Goal: Contribute content: Contribute content

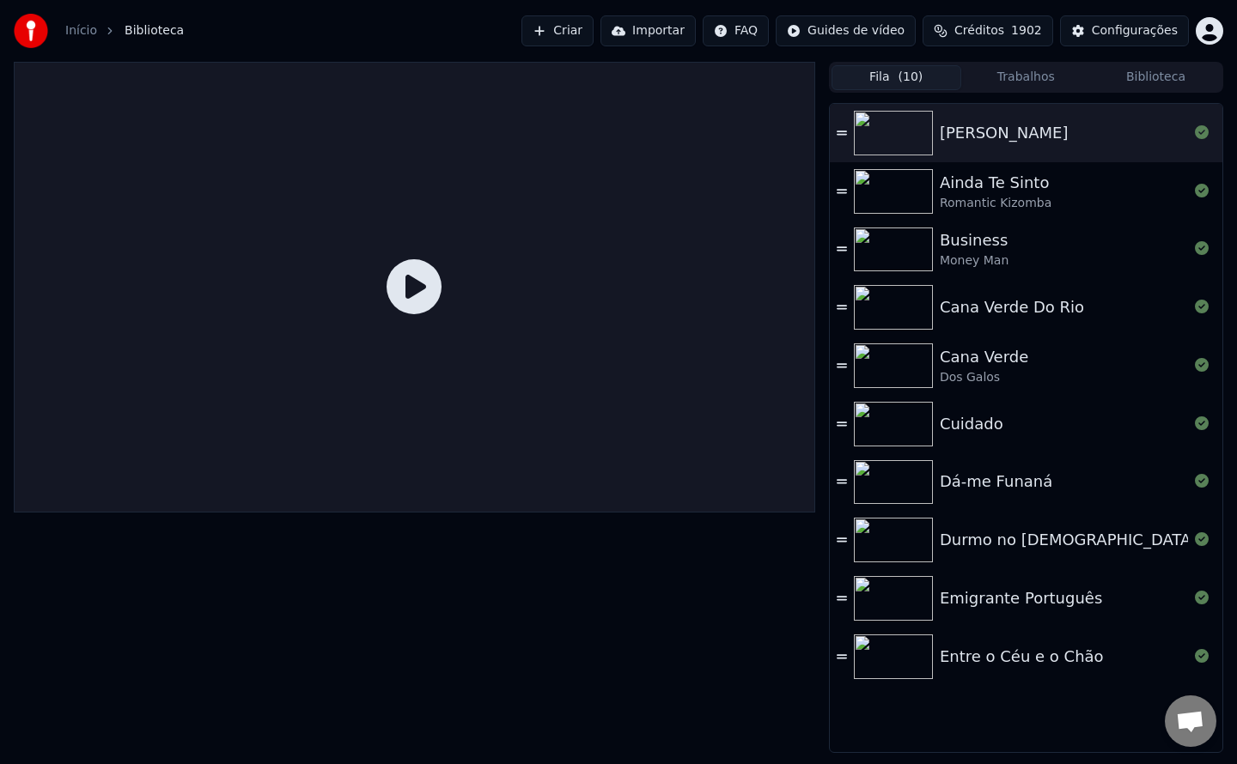
scroll to position [1514, 0]
click at [593, 40] on button "Criar" at bounding box center [557, 30] width 72 height 31
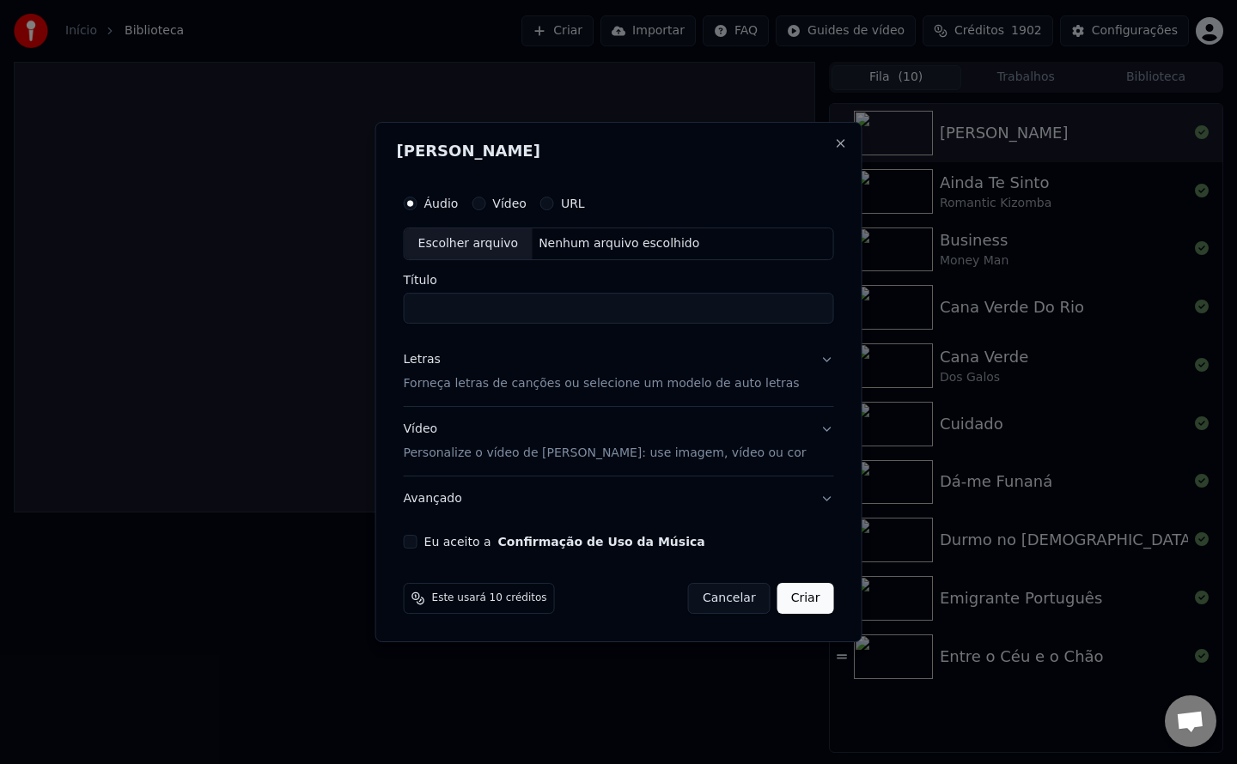
click at [417, 540] on button "Eu aceito a Confirmação de Uso da Música" at bounding box center [411, 542] width 14 height 14
click at [617, 251] on div "Nenhum arquivo escolhido" at bounding box center [619, 243] width 174 height 17
type input "*********"
click at [793, 604] on button "Criar" at bounding box center [805, 598] width 57 height 31
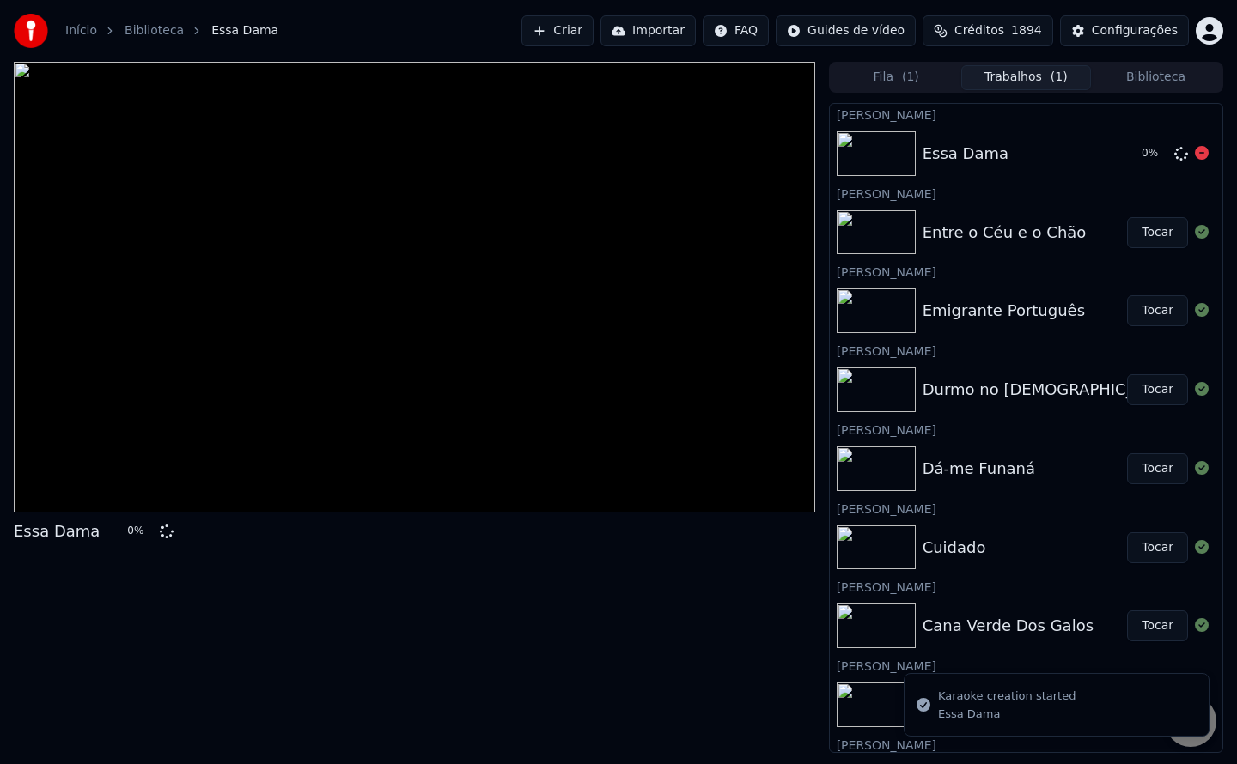
click at [1195, 152] on icon at bounding box center [1202, 153] width 14 height 14
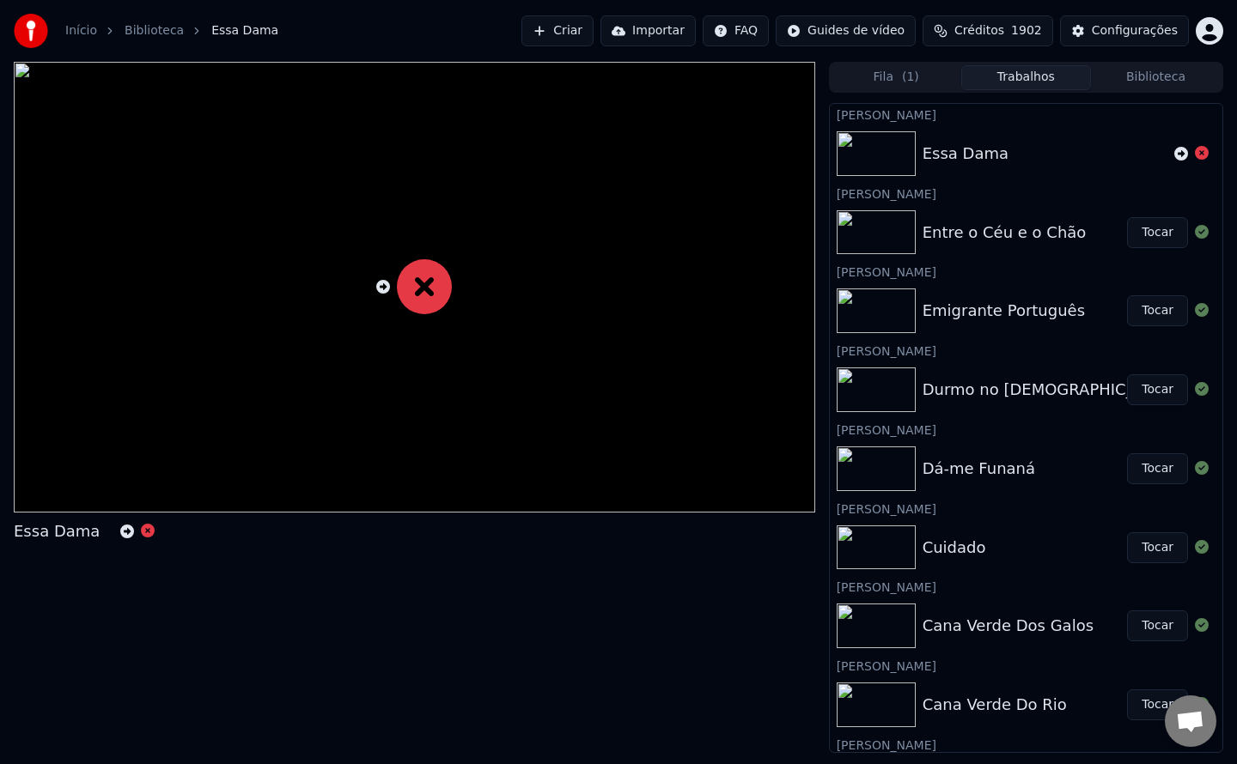
click at [1174, 155] on icon at bounding box center [1181, 154] width 14 height 14
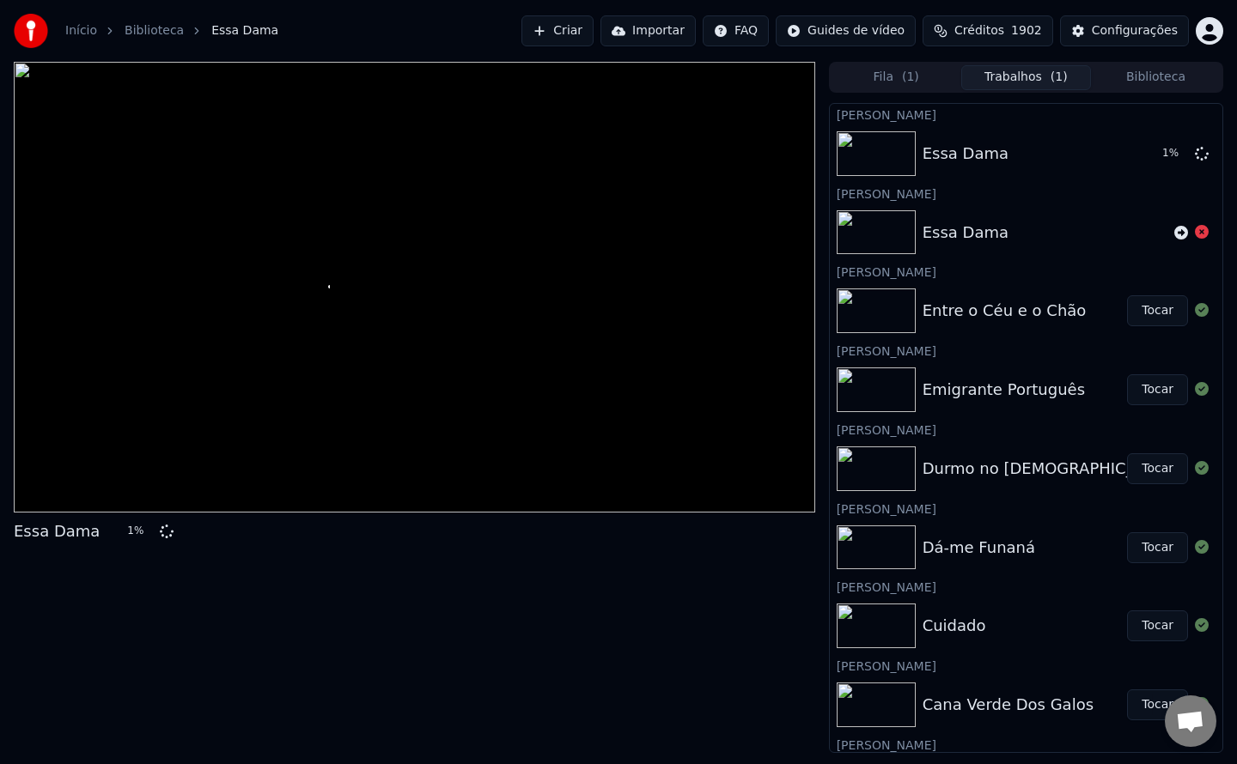
click at [591, 33] on button "Criar" at bounding box center [557, 30] width 72 height 31
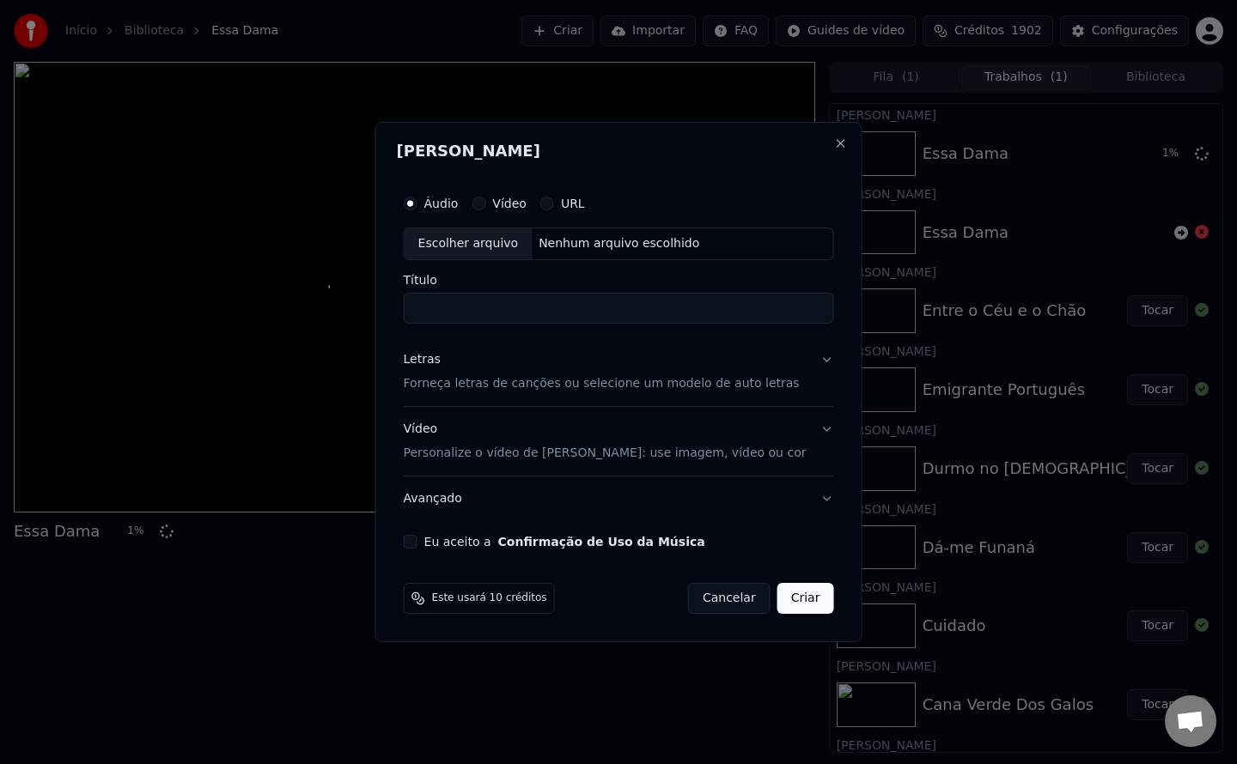
click at [417, 544] on button "Eu aceito a Confirmação de Uso da Música" at bounding box center [411, 542] width 14 height 14
click at [654, 241] on div "Nenhum arquivo escolhido" at bounding box center [619, 243] width 174 height 17
type input "**********"
click at [785, 595] on button "Criar" at bounding box center [805, 598] width 57 height 31
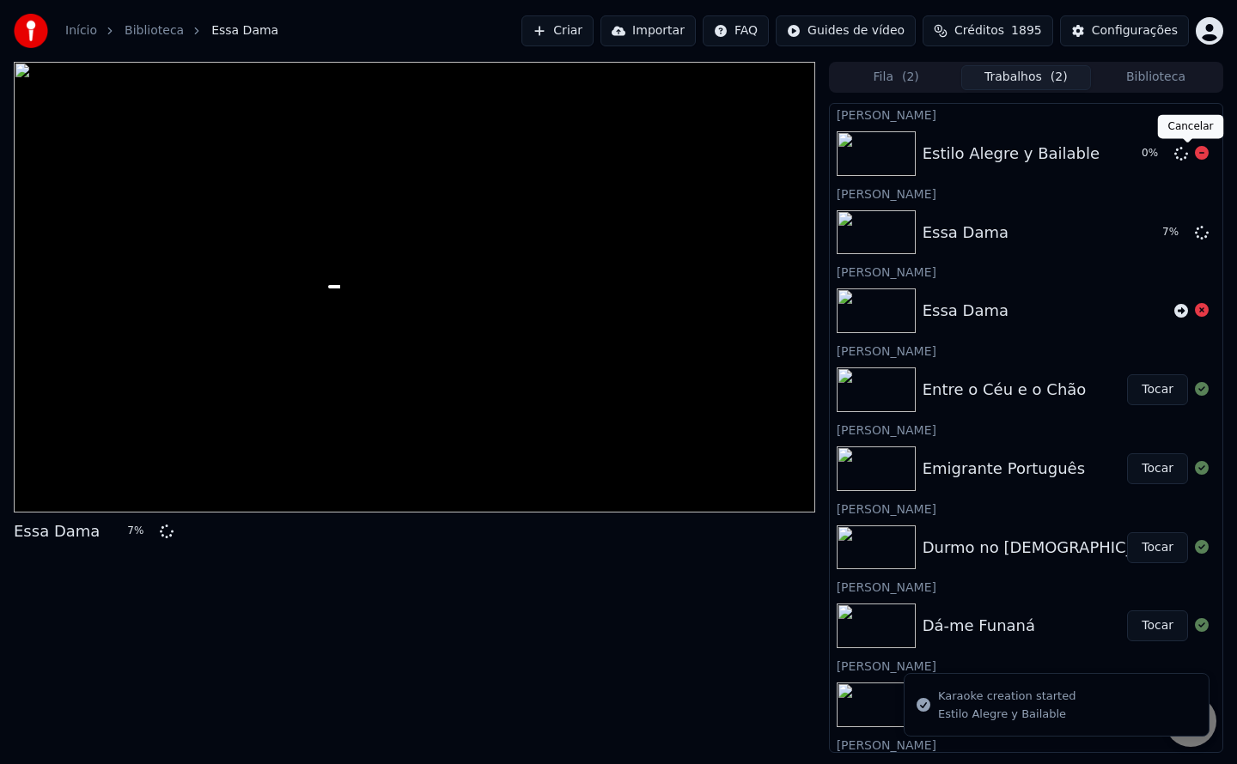
click at [1195, 156] on icon at bounding box center [1202, 153] width 14 height 14
click at [1174, 149] on icon at bounding box center [1181, 154] width 14 height 14
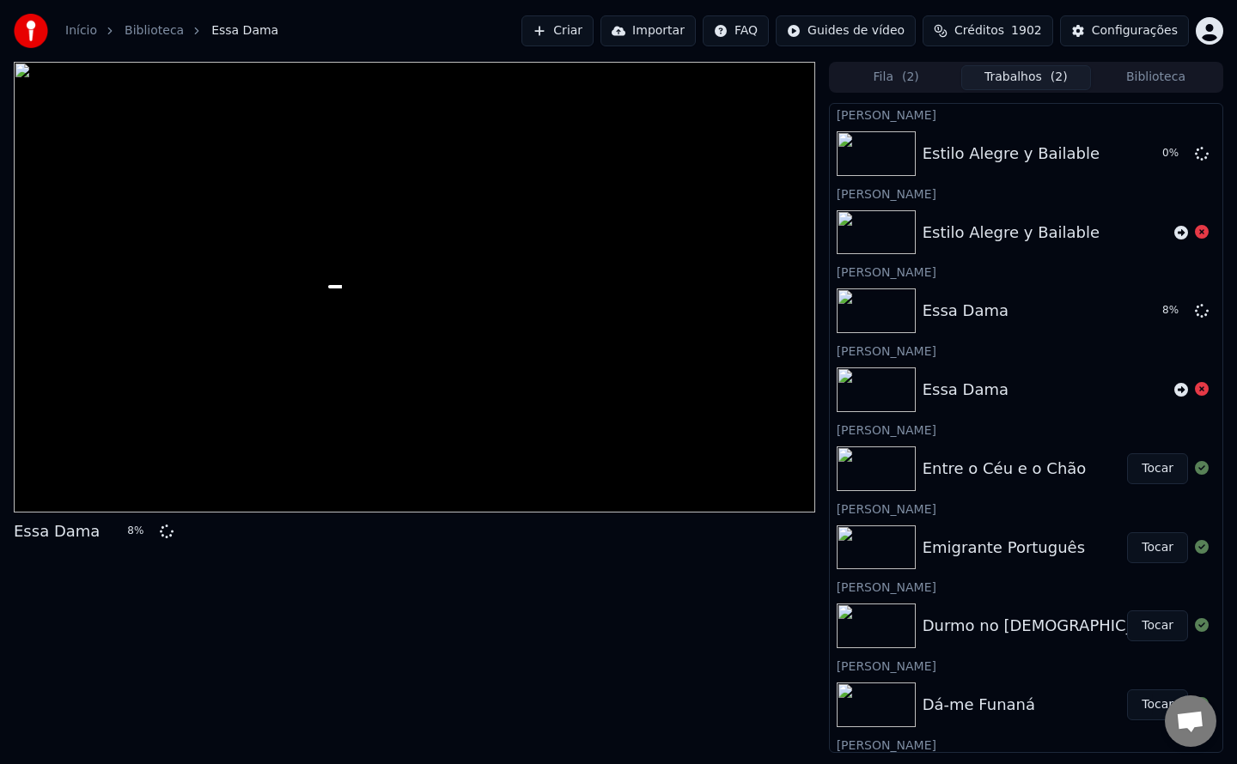
click at [593, 33] on button "Criar" at bounding box center [557, 30] width 72 height 31
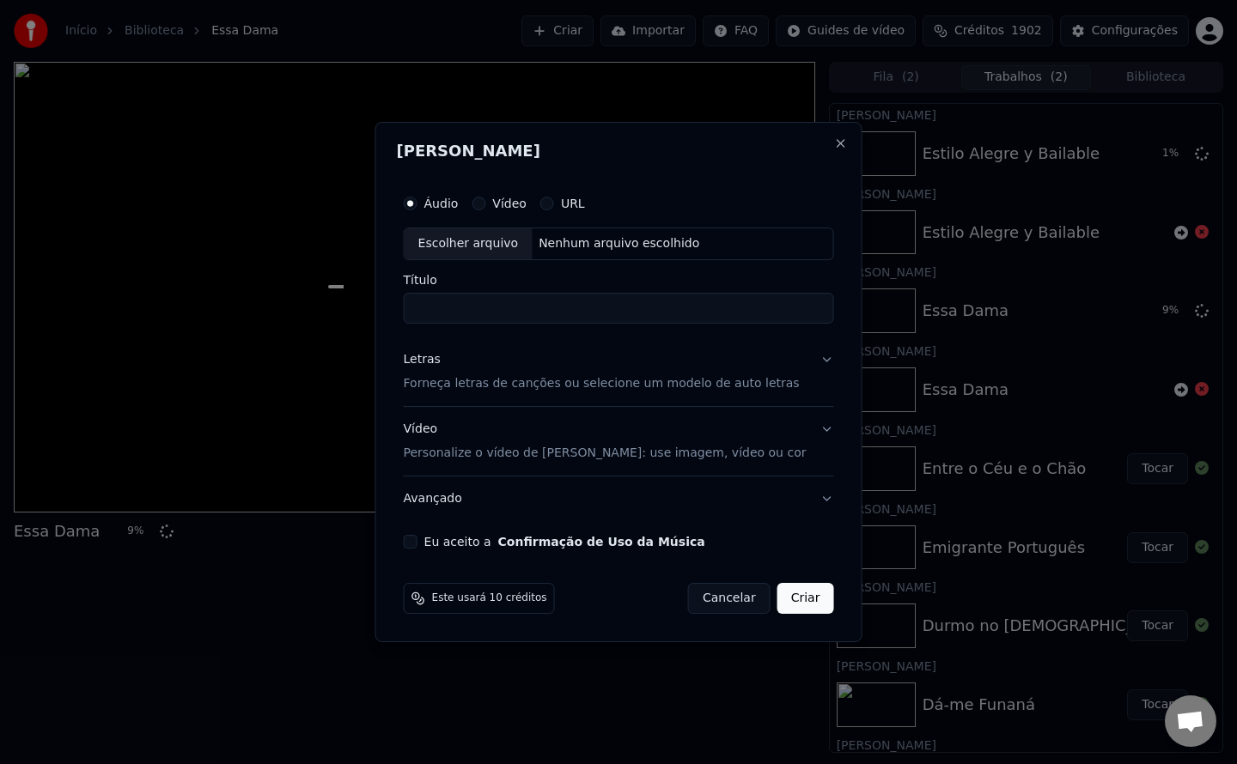
click at [417, 541] on button "Eu aceito a Confirmação de Uso da Música" at bounding box center [411, 542] width 14 height 14
click at [642, 252] on div "Nenhum arquivo escolhido" at bounding box center [619, 243] width 174 height 17
type input "*******"
click at [793, 605] on button "Criar" at bounding box center [805, 598] width 57 height 31
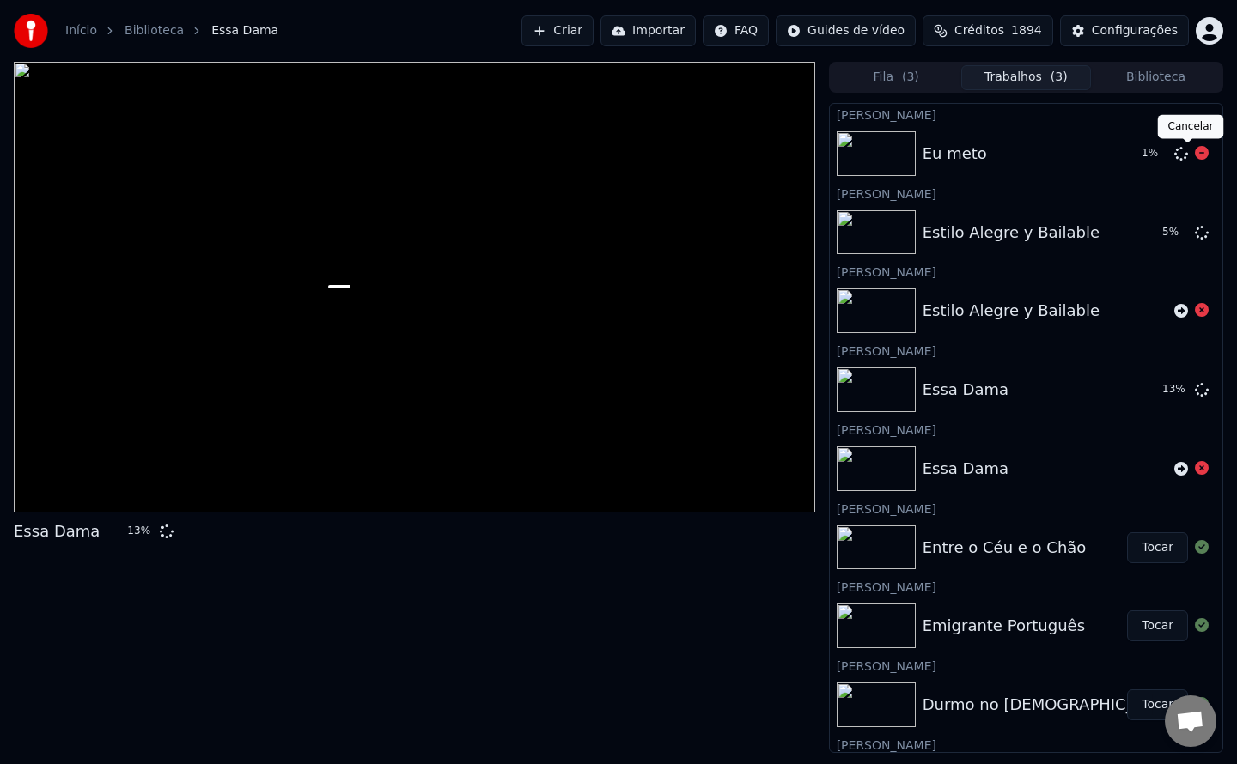
click at [1195, 158] on icon at bounding box center [1202, 153] width 14 height 14
click at [593, 30] on button "Criar" at bounding box center [557, 30] width 72 height 31
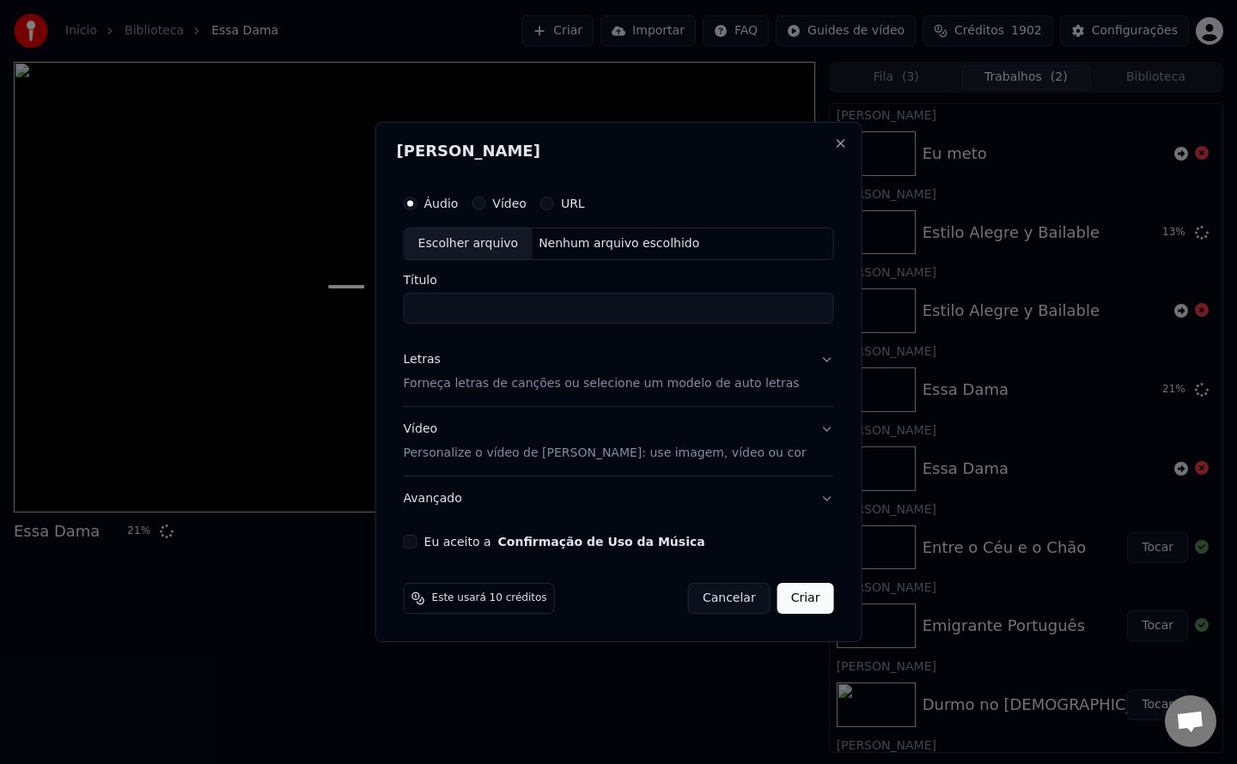
click at [417, 539] on button "Eu aceito a Confirmação de Uso da Música" at bounding box center [411, 542] width 14 height 14
click at [637, 243] on div "Nenhum arquivo escolhido" at bounding box center [619, 243] width 174 height 17
type input "**********"
click at [807, 598] on button "Criar" at bounding box center [805, 598] width 57 height 31
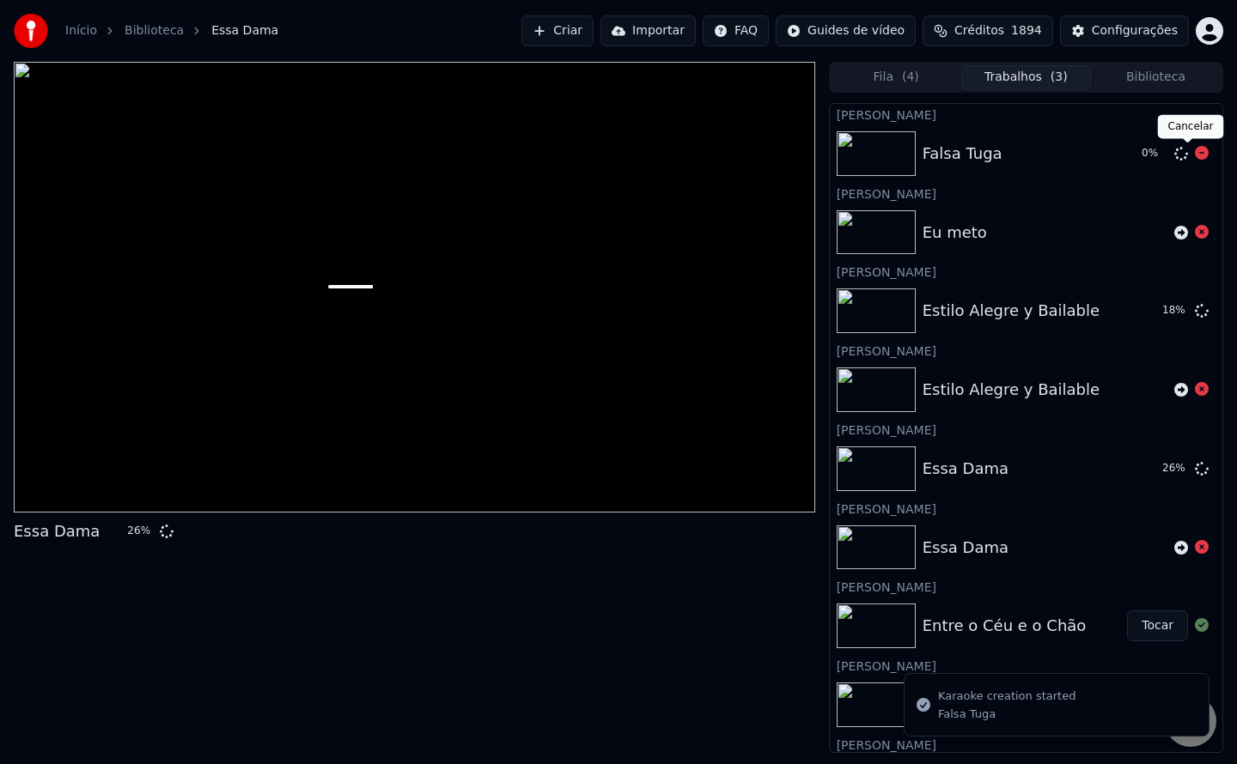
click at [1195, 155] on icon at bounding box center [1202, 153] width 14 height 14
click at [587, 28] on button "Criar" at bounding box center [557, 30] width 72 height 31
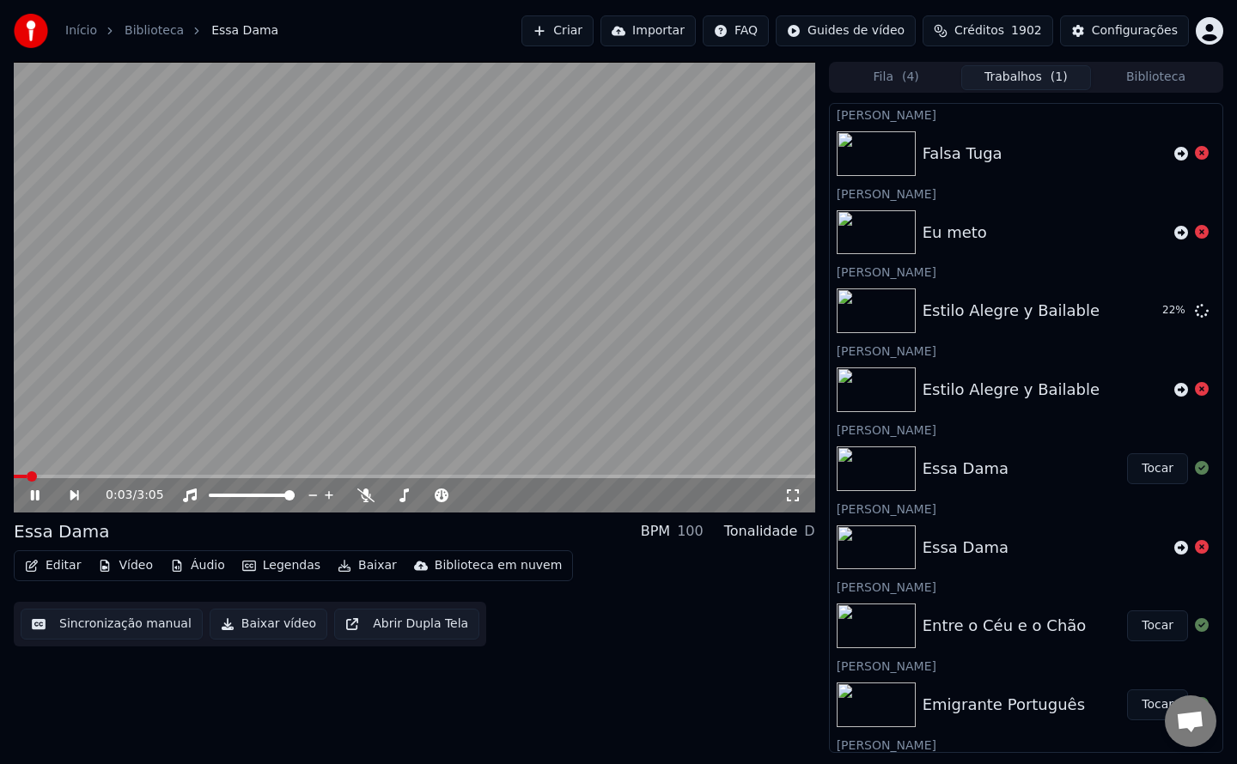
click at [313, 434] on video at bounding box center [414, 287] width 801 height 451
click at [593, 35] on button "Criar" at bounding box center [557, 30] width 72 height 31
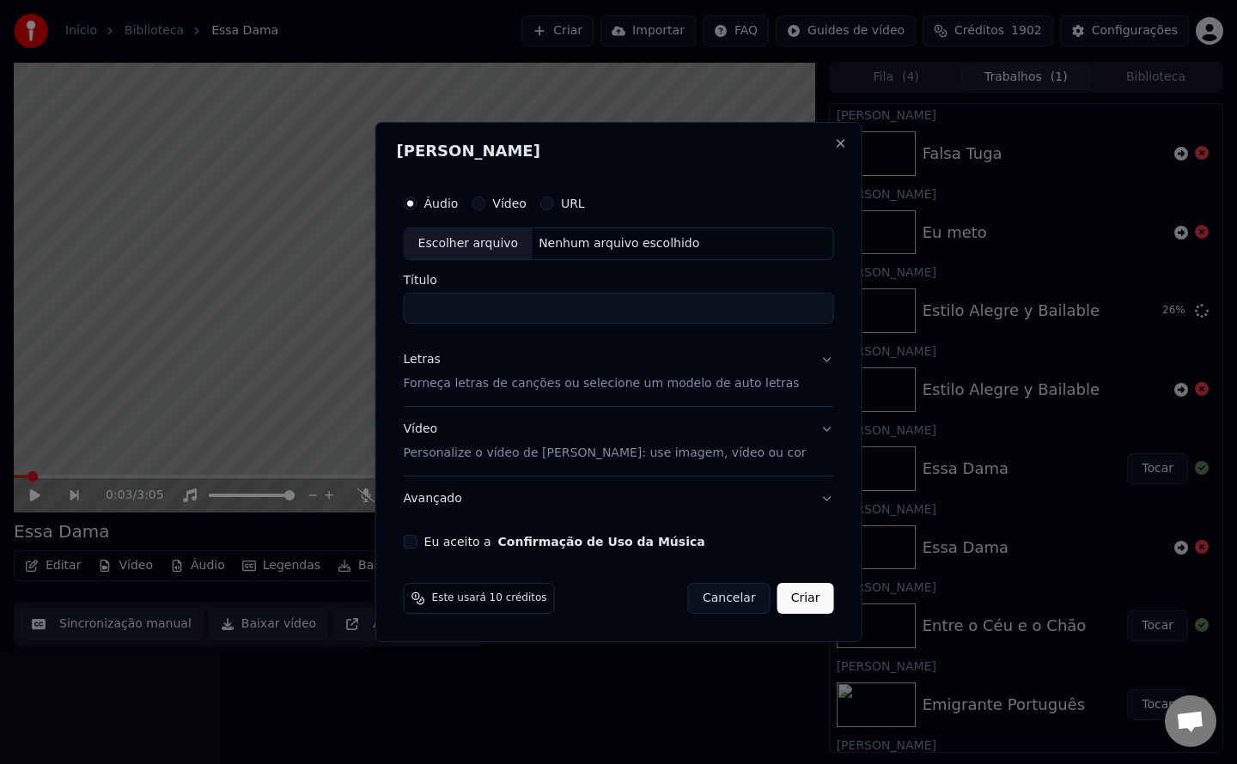
click at [417, 544] on button "Eu aceito a Confirmação de Uso da Música" at bounding box center [411, 542] width 14 height 14
click at [621, 250] on div "Nenhum arquivo escolhido" at bounding box center [619, 243] width 174 height 17
type input "**********"
click at [801, 605] on button "Criar" at bounding box center [805, 598] width 57 height 31
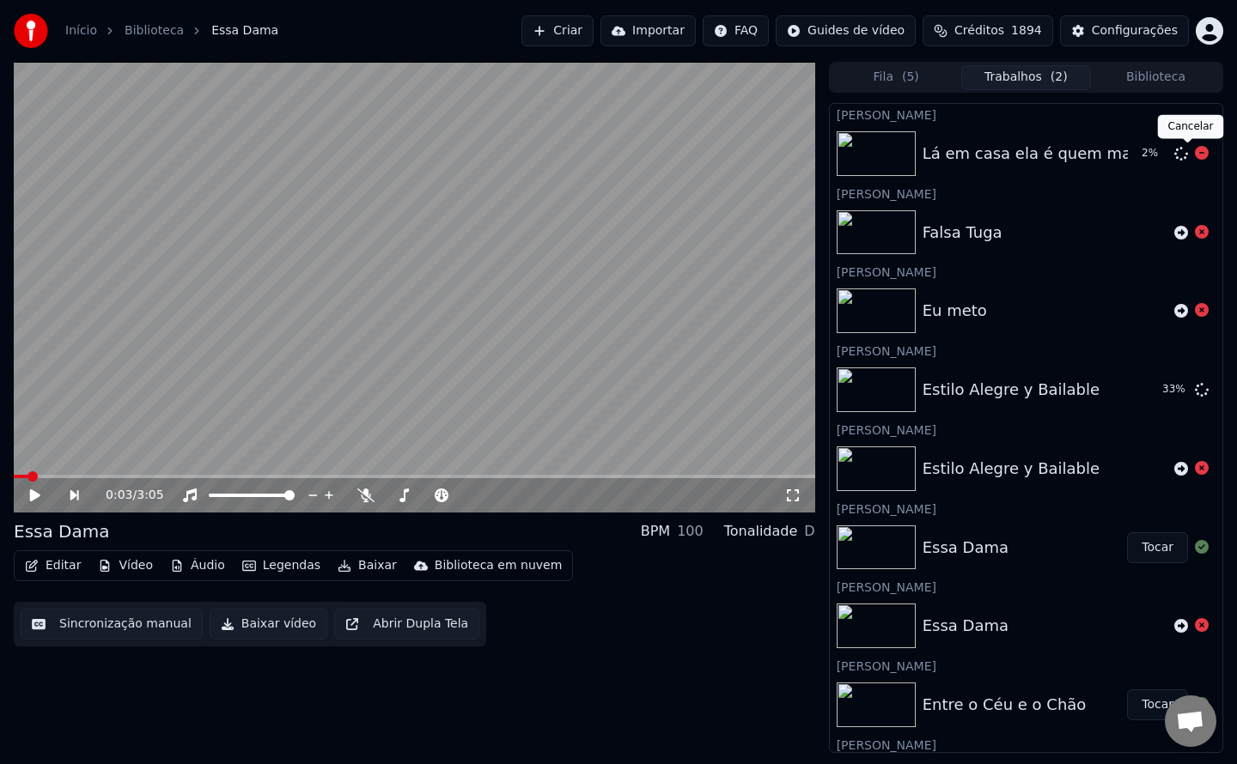
click at [1195, 153] on icon at bounding box center [1202, 153] width 14 height 14
click at [593, 37] on button "Criar" at bounding box center [557, 30] width 72 height 31
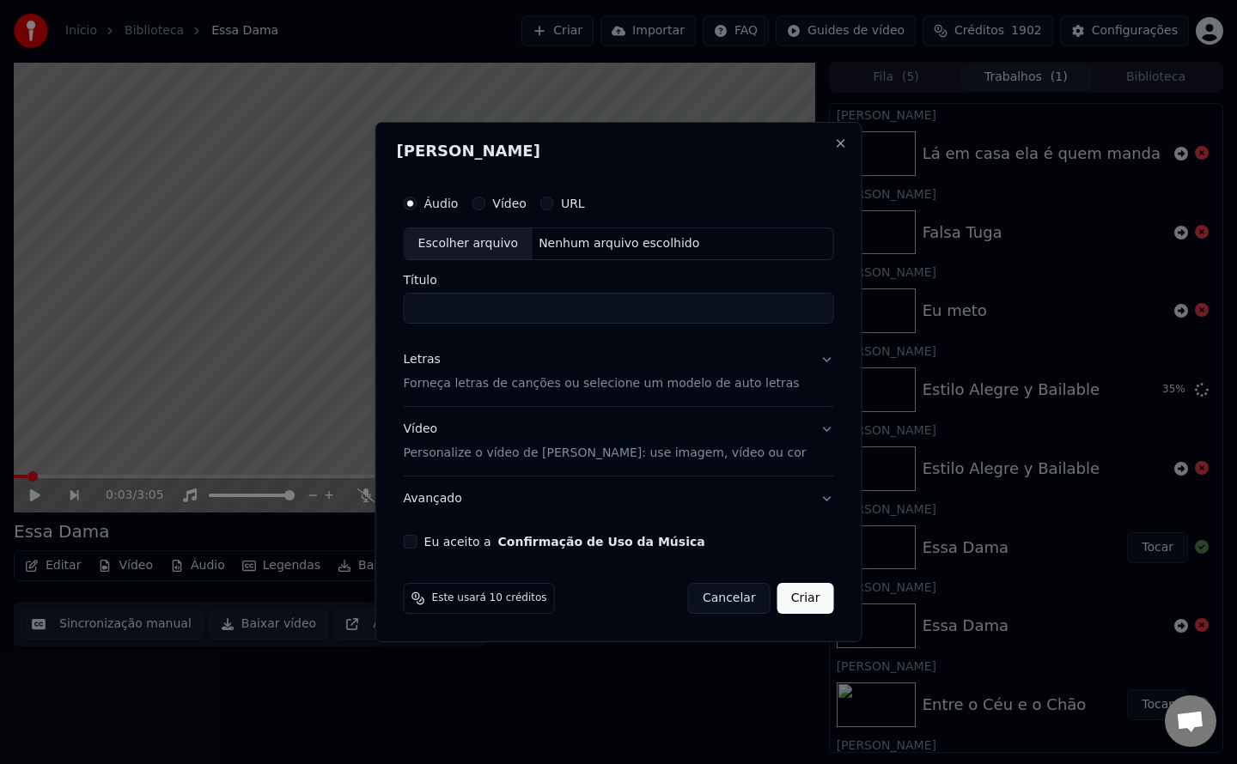
click at [417, 543] on button "Eu aceito a Confirmação de Uso da Música" at bounding box center [411, 542] width 14 height 14
click at [589, 243] on div "Nenhum arquivo escolhido" at bounding box center [619, 243] width 174 height 17
type input "**********"
click at [793, 599] on button "Criar" at bounding box center [805, 598] width 57 height 31
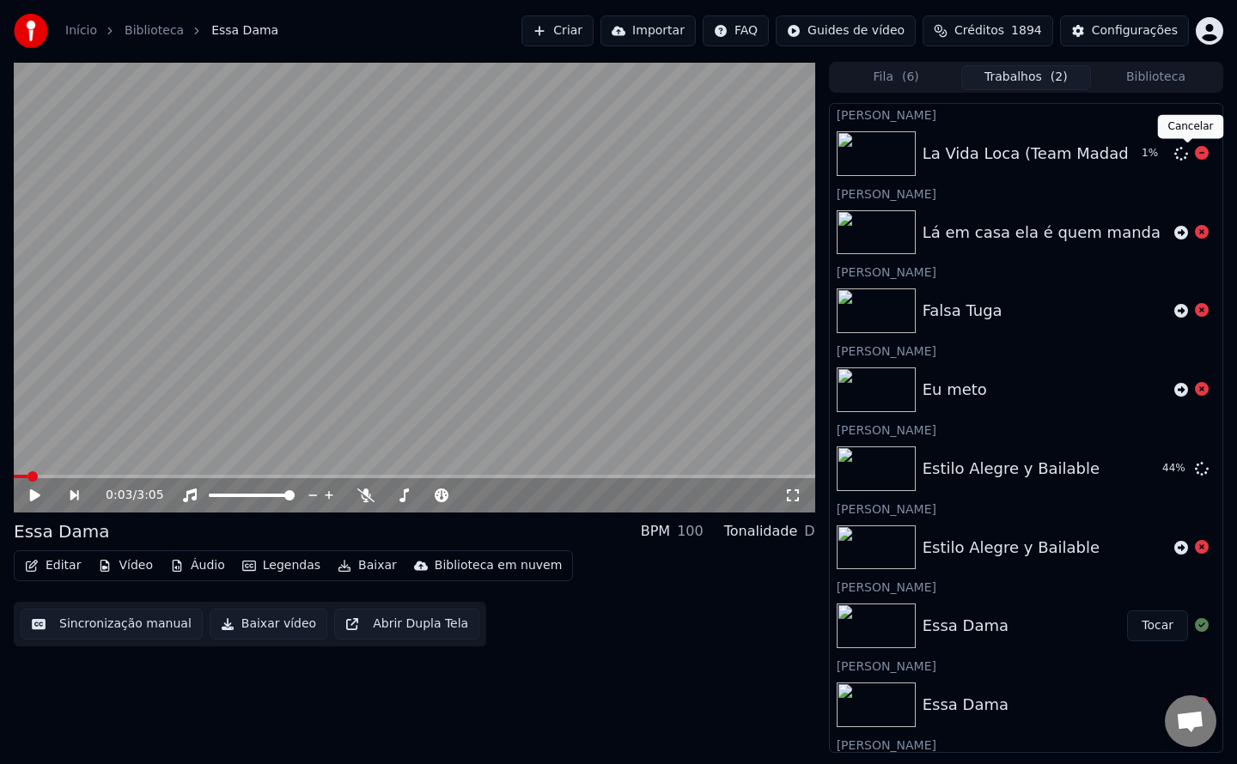
click at [1195, 157] on icon at bounding box center [1202, 153] width 14 height 14
click at [593, 29] on button "Criar" at bounding box center [557, 30] width 72 height 31
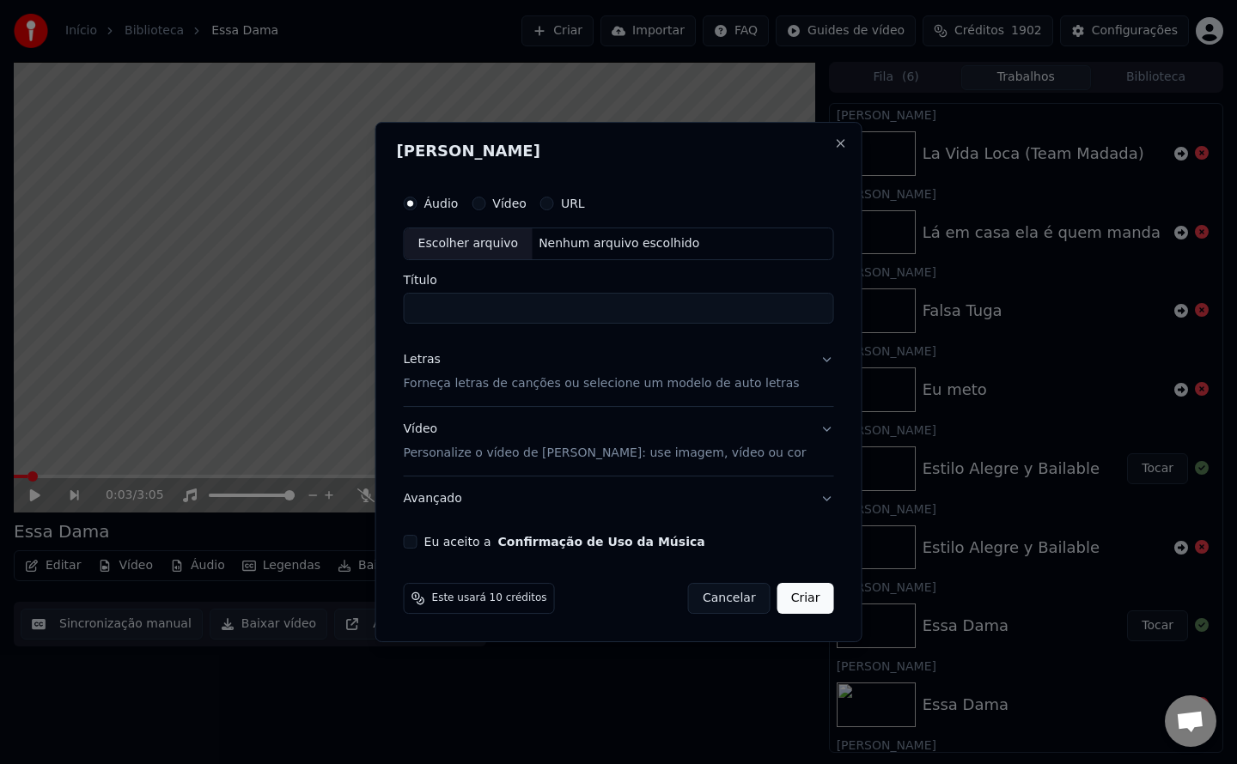
click at [417, 540] on button "Eu aceito a Confirmação de Uso da Música" at bounding box center [411, 542] width 14 height 14
click at [617, 247] on div "Nenhum arquivo escolhido" at bounding box center [619, 243] width 174 height 17
type input "**********"
click at [787, 603] on button "Criar" at bounding box center [805, 598] width 57 height 31
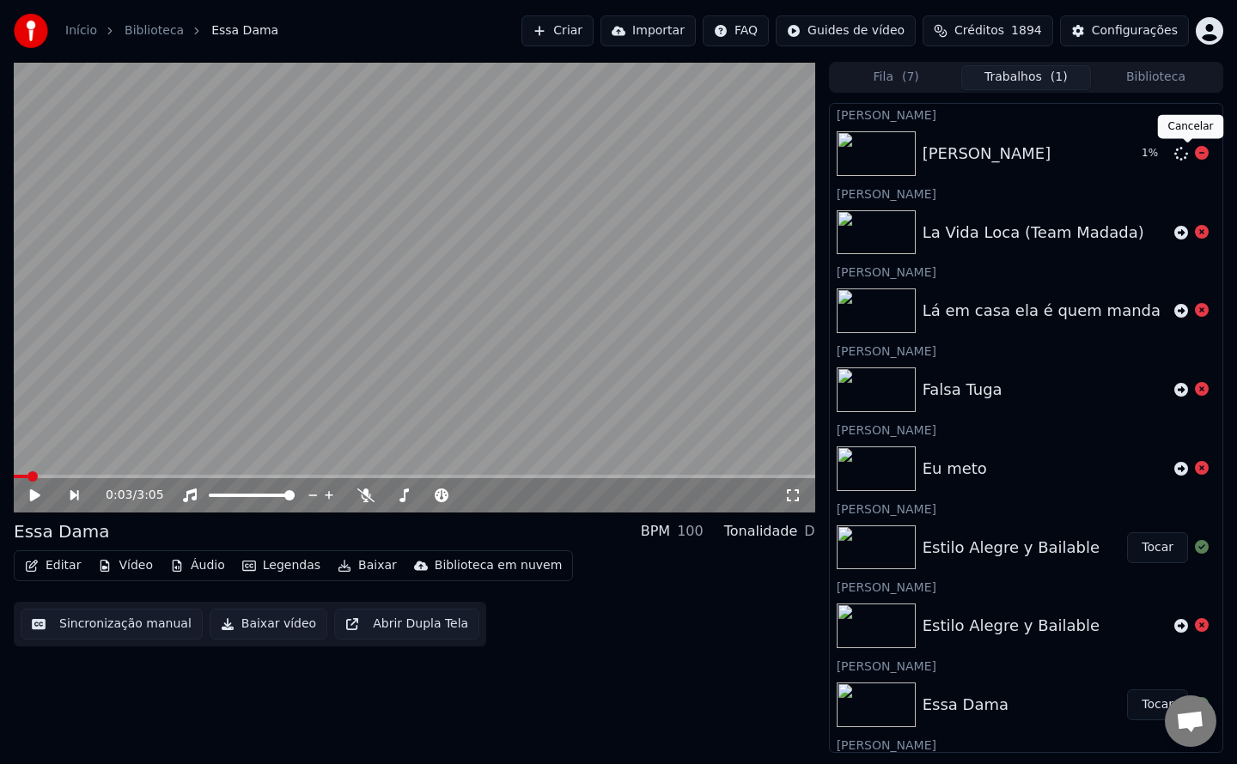
click at [1195, 150] on icon at bounding box center [1202, 153] width 14 height 14
click at [582, 27] on button "Criar" at bounding box center [557, 30] width 72 height 31
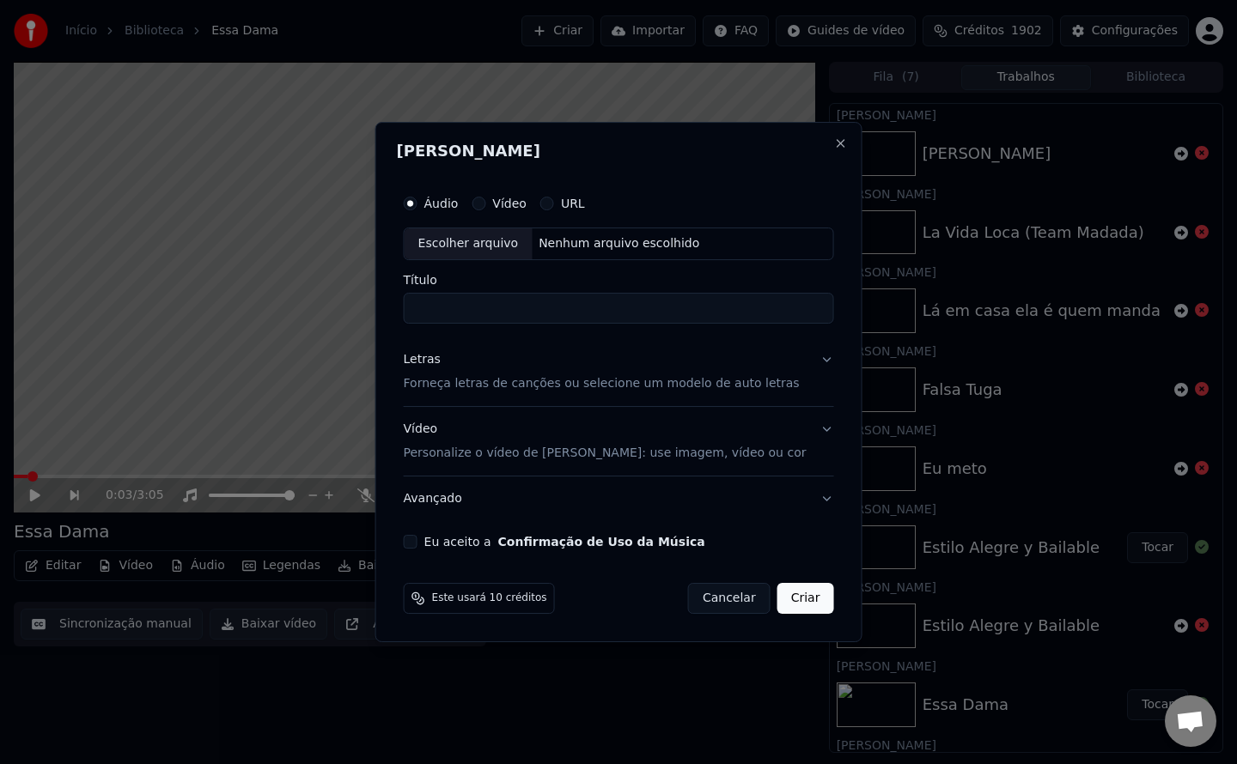
click at [417, 540] on button "Eu aceito a Confirmação de Uso da Música" at bounding box center [411, 542] width 14 height 14
click at [618, 249] on div "Nenhum arquivo escolhido" at bounding box center [619, 243] width 174 height 17
type input "**********"
click at [785, 601] on button "Criar" at bounding box center [805, 598] width 57 height 31
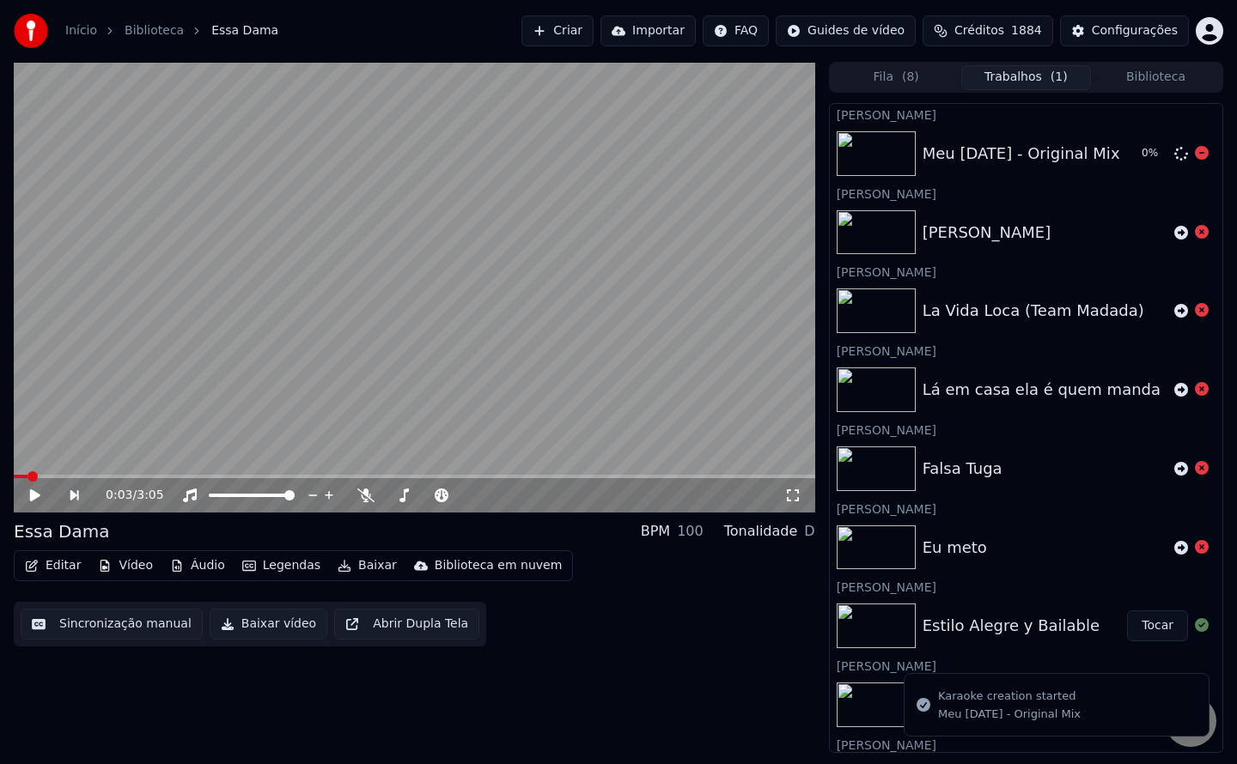
click at [1195, 153] on icon at bounding box center [1202, 153] width 14 height 14
click at [593, 31] on button "Criar" at bounding box center [557, 30] width 72 height 31
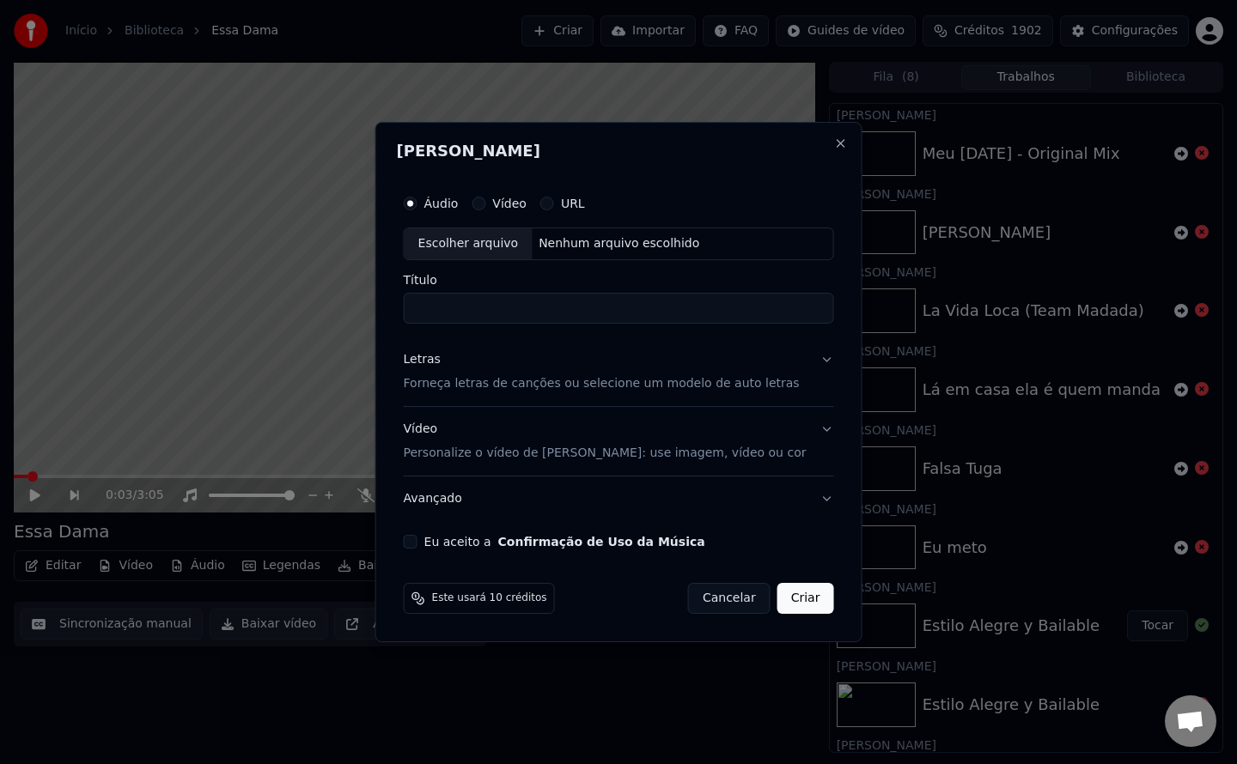
click at [417, 544] on button "Eu aceito a Confirmação de Uso da Música" at bounding box center [411, 542] width 14 height 14
click at [661, 249] on div "Nenhum arquivo escolhido" at bounding box center [619, 243] width 174 height 17
type input "**********"
click at [794, 598] on button "Criar" at bounding box center [805, 598] width 57 height 31
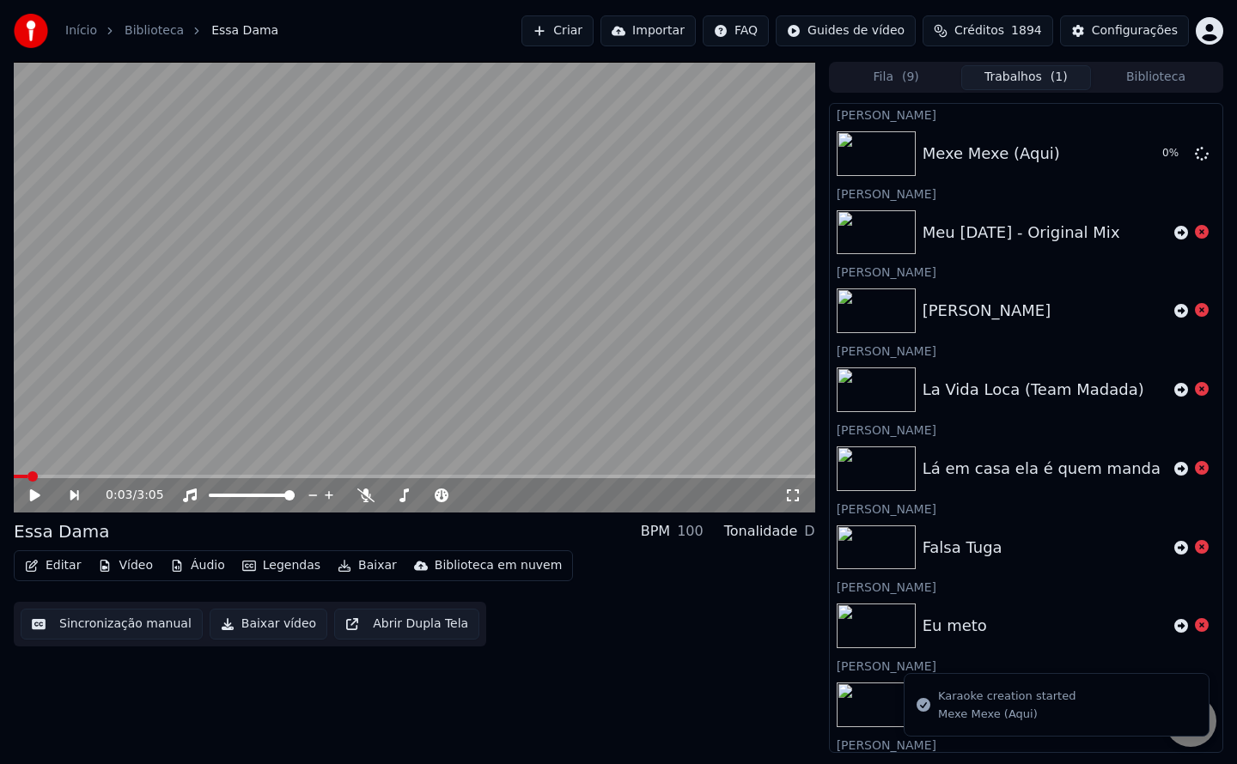
click at [794, 598] on div "Editar Vídeo Áudio Legendas Baixar Biblioteca em nuvem Sincronização manual Bai…" at bounding box center [414, 598] width 801 height 96
click at [1195, 155] on icon at bounding box center [1202, 153] width 14 height 14
click at [581, 34] on button "Criar" at bounding box center [557, 30] width 72 height 31
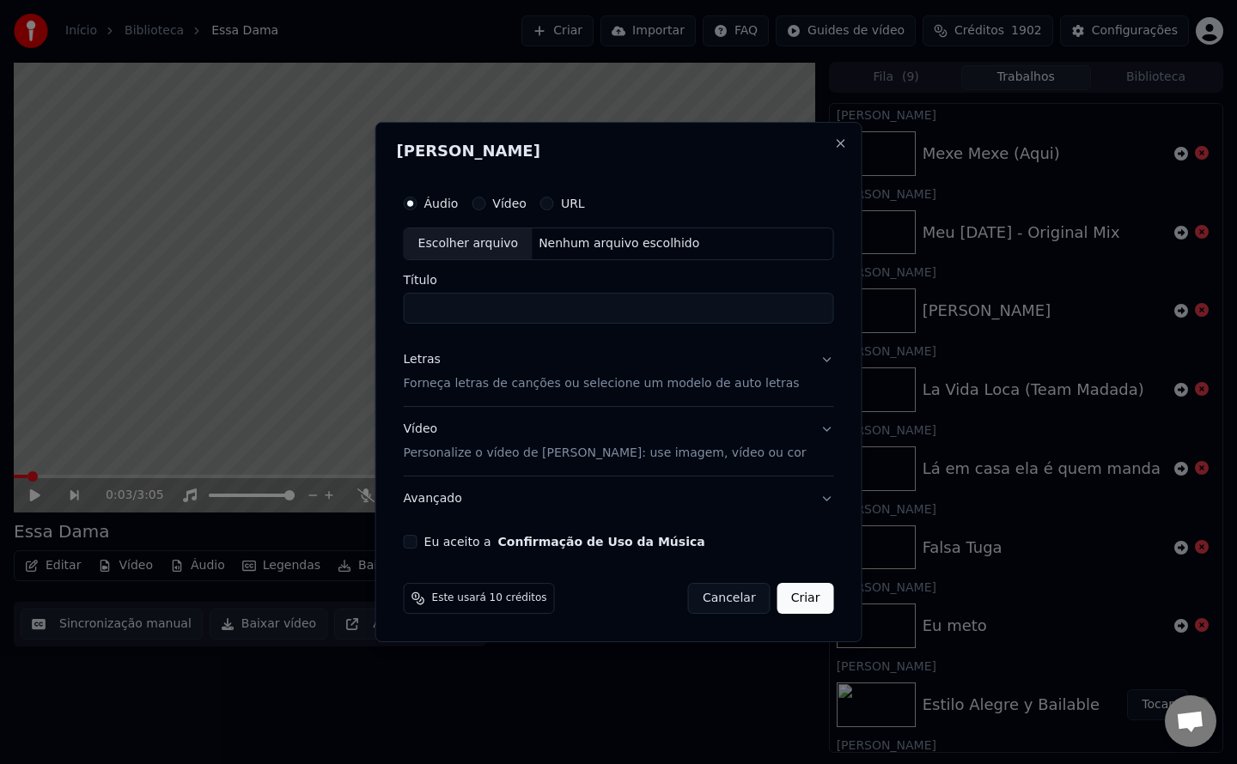
click at [417, 541] on button "Eu aceito a Confirmação de Uso da Música" at bounding box center [411, 542] width 14 height 14
click at [625, 246] on div "Nenhum arquivo escolhido" at bounding box center [619, 243] width 174 height 17
type input "**********"
click at [783, 593] on button "Criar" at bounding box center [805, 598] width 57 height 31
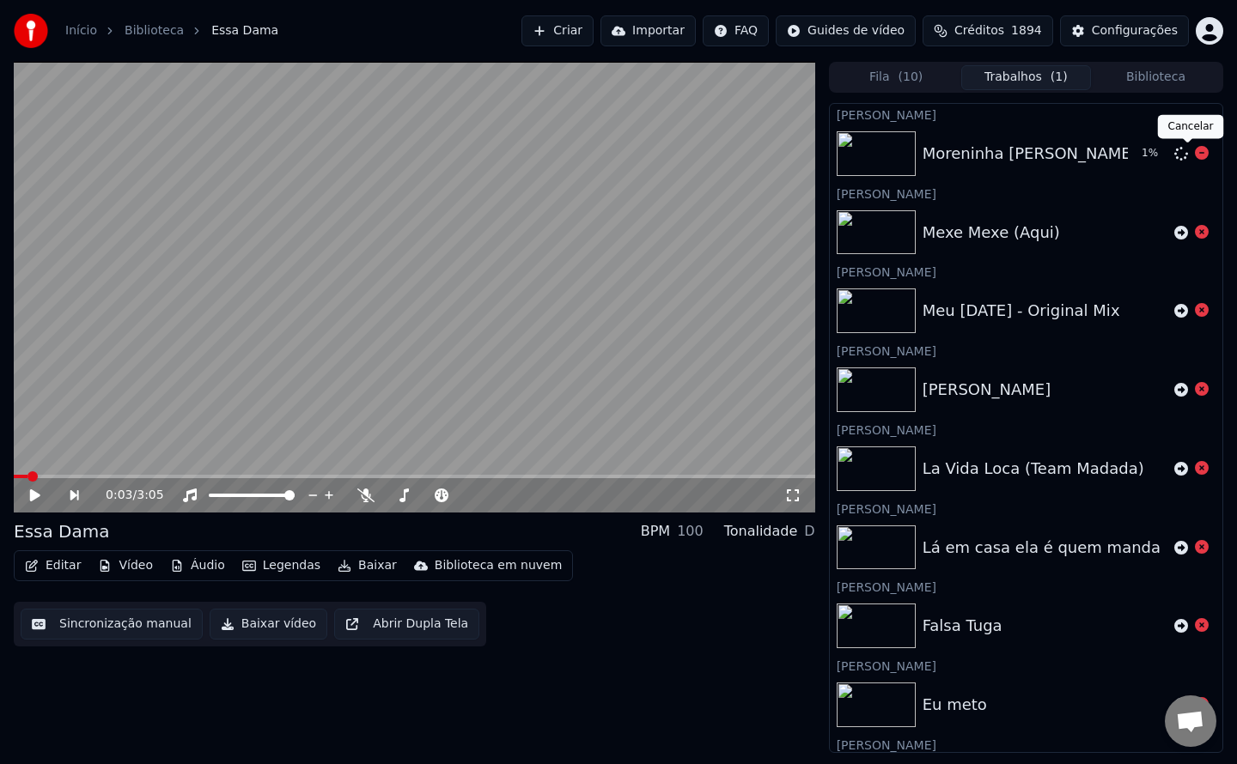
click at [1195, 152] on icon at bounding box center [1202, 153] width 14 height 14
click at [577, 27] on button "Criar" at bounding box center [557, 30] width 72 height 31
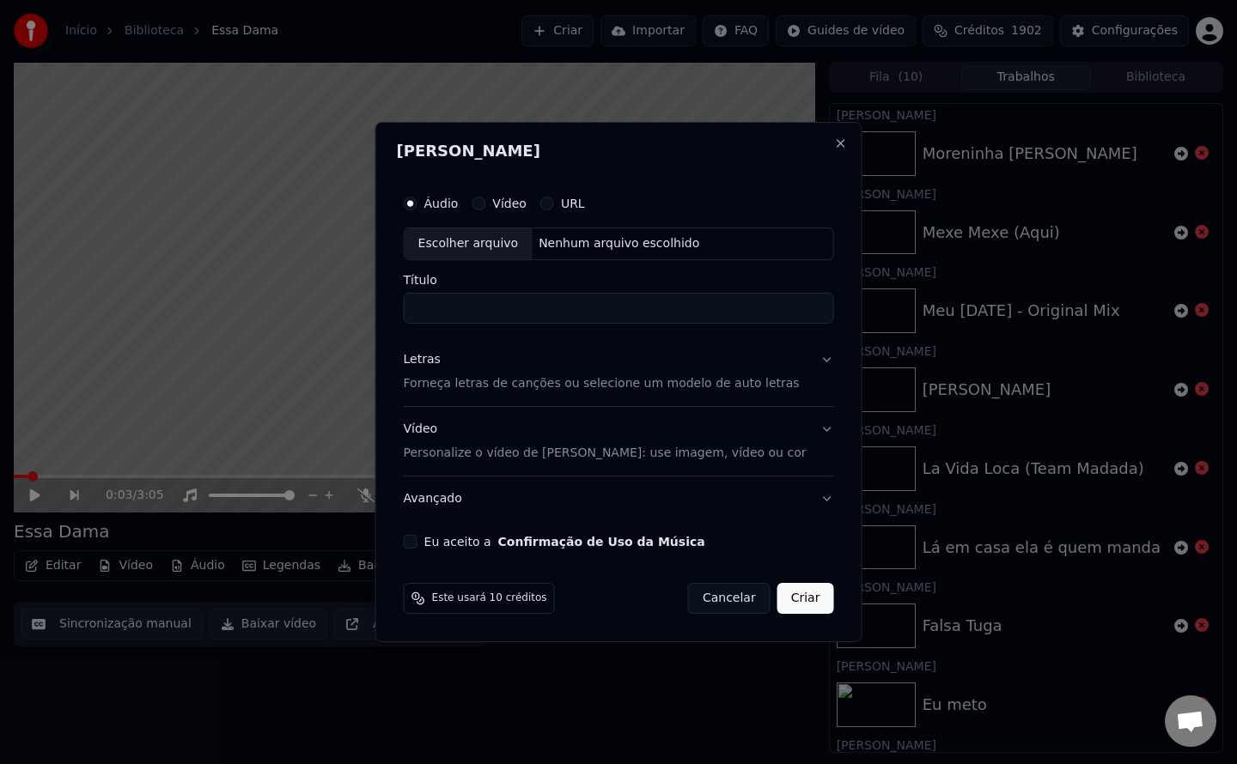
click at [417, 544] on button "Eu aceito a Confirmação de Uso da Música" at bounding box center [411, 542] width 14 height 14
click at [645, 240] on div "Nenhum arquivo escolhido" at bounding box center [619, 243] width 174 height 17
type input "**********"
click at [796, 601] on button "Criar" at bounding box center [805, 598] width 57 height 31
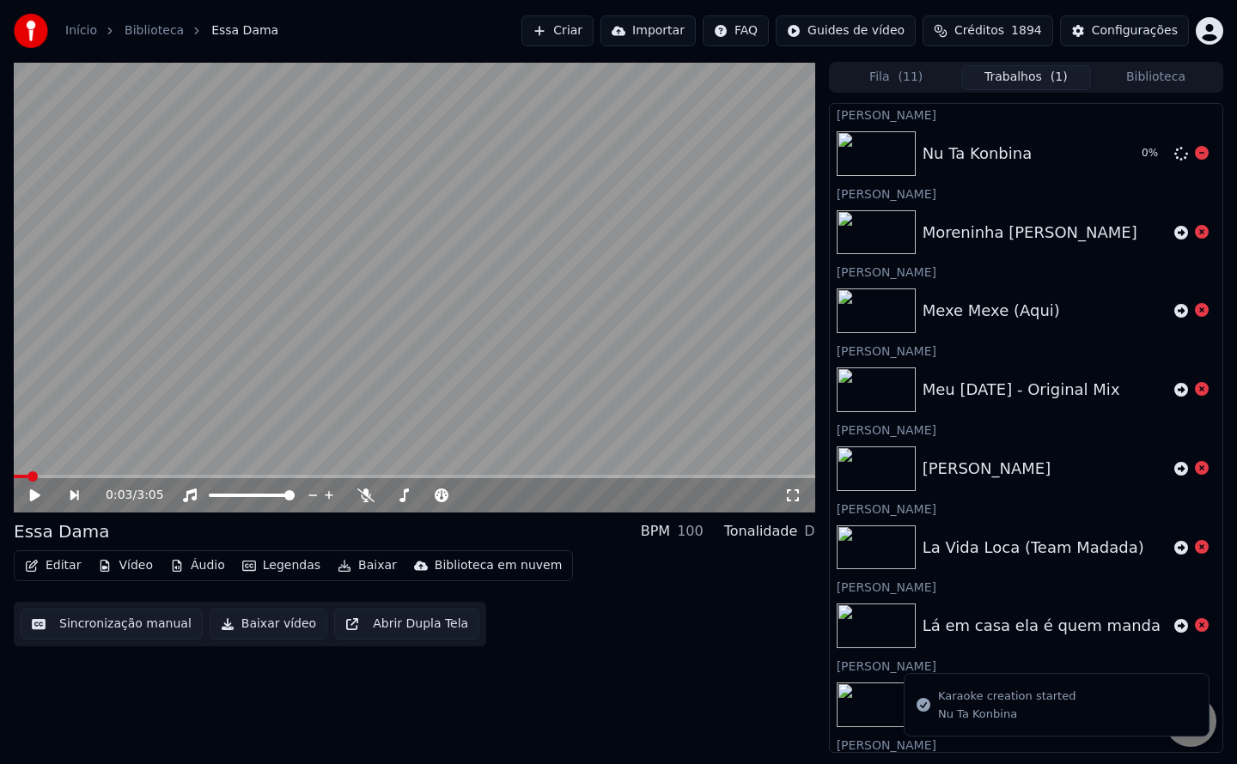
click at [1195, 152] on div "0 %" at bounding box center [1172, 153] width 88 height 21
click at [1195, 154] on icon at bounding box center [1202, 153] width 14 height 14
click at [593, 29] on button "Criar" at bounding box center [557, 30] width 72 height 31
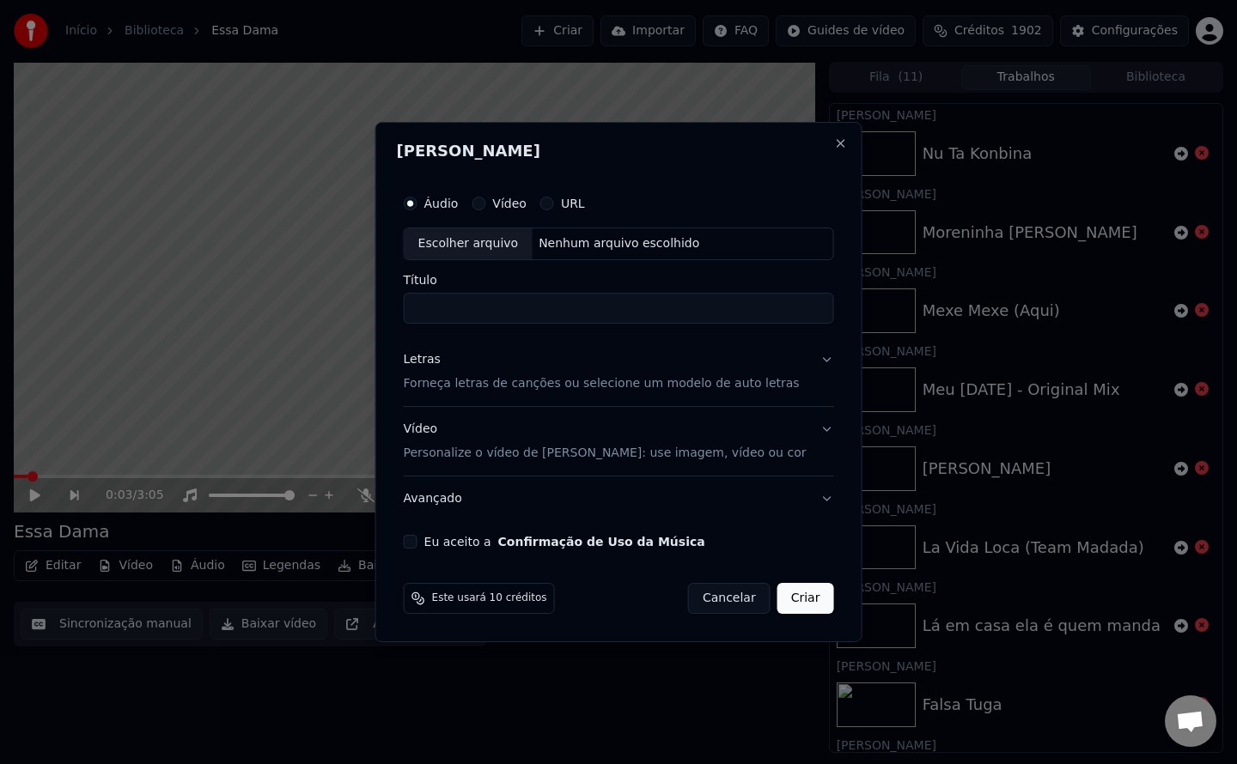
click at [417, 542] on button "Eu aceito a Confirmação de Uso da Música" at bounding box center [411, 542] width 14 height 14
click at [629, 239] on div "Nenhum arquivo escolhido" at bounding box center [619, 243] width 174 height 17
type input "**********"
click at [791, 609] on button "Criar" at bounding box center [805, 598] width 57 height 31
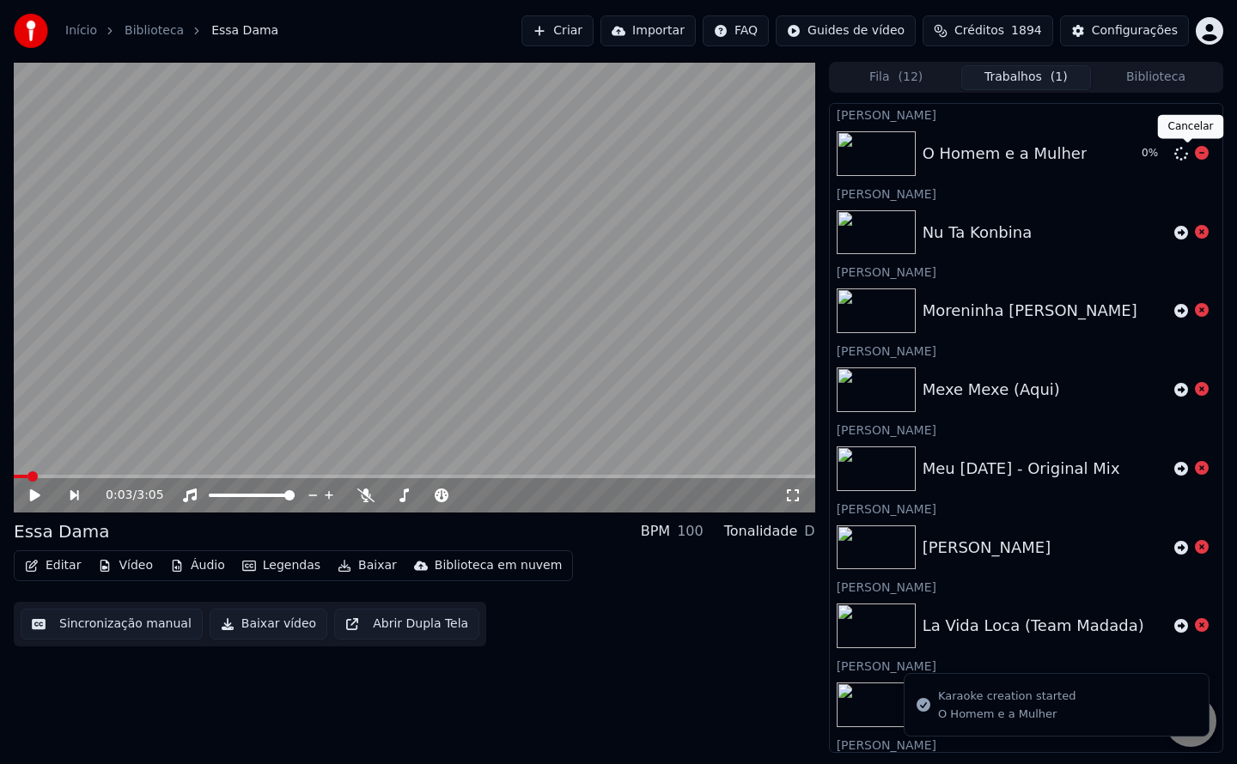
click at [1195, 154] on icon at bounding box center [1202, 153] width 14 height 14
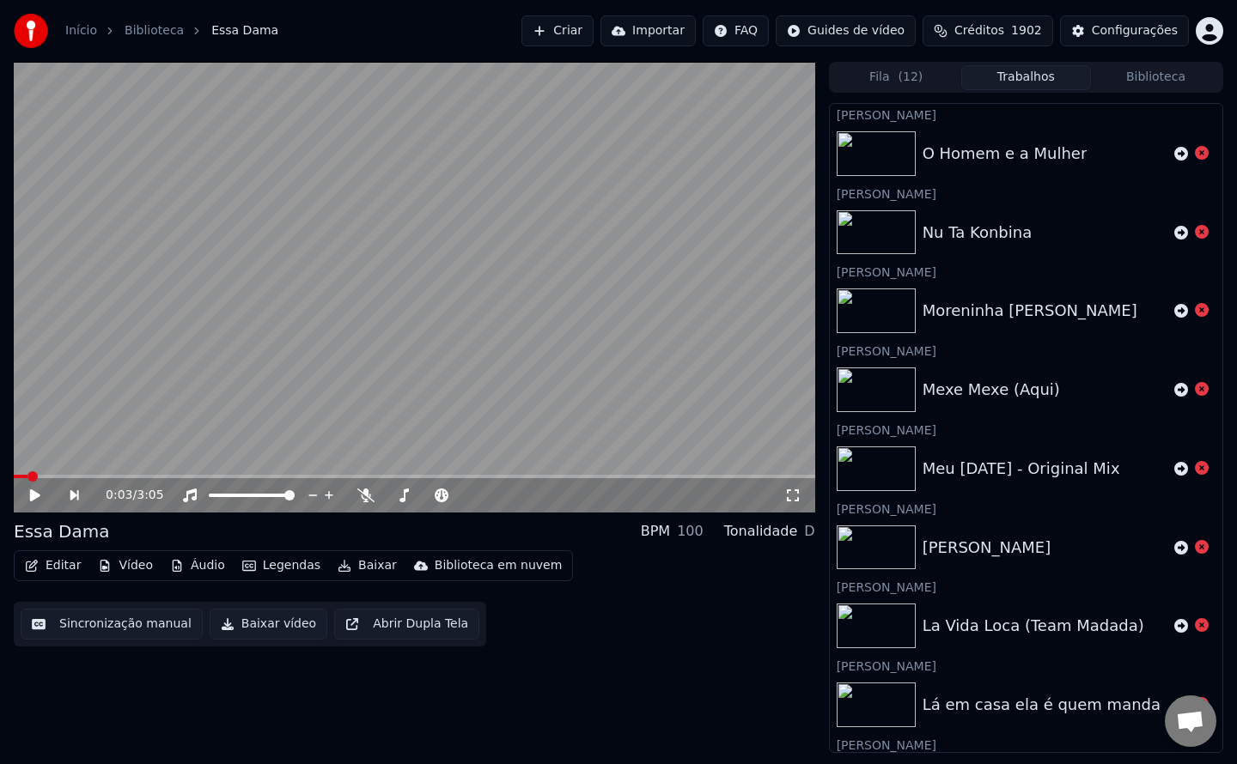
click at [593, 37] on button "Criar" at bounding box center [557, 30] width 72 height 31
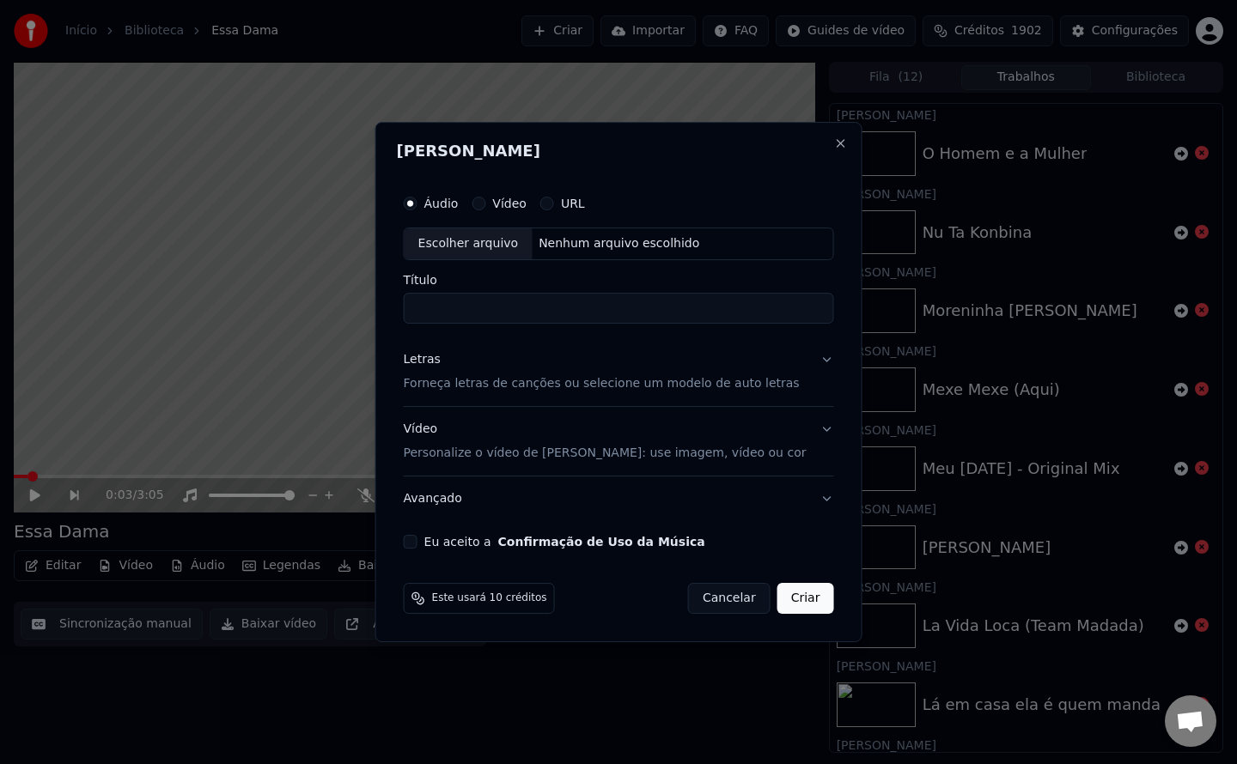
click at [438, 535] on div "Eu aceito a Confirmação de Uso da Música" at bounding box center [619, 542] width 430 height 14
click at [417, 542] on button "Eu aceito a Confirmação de Uso da Música" at bounding box center [411, 542] width 14 height 14
click at [593, 245] on div "Nenhum arquivo escolhido" at bounding box center [619, 243] width 174 height 17
type input "**********"
click at [799, 601] on button "Criar" at bounding box center [805, 598] width 57 height 31
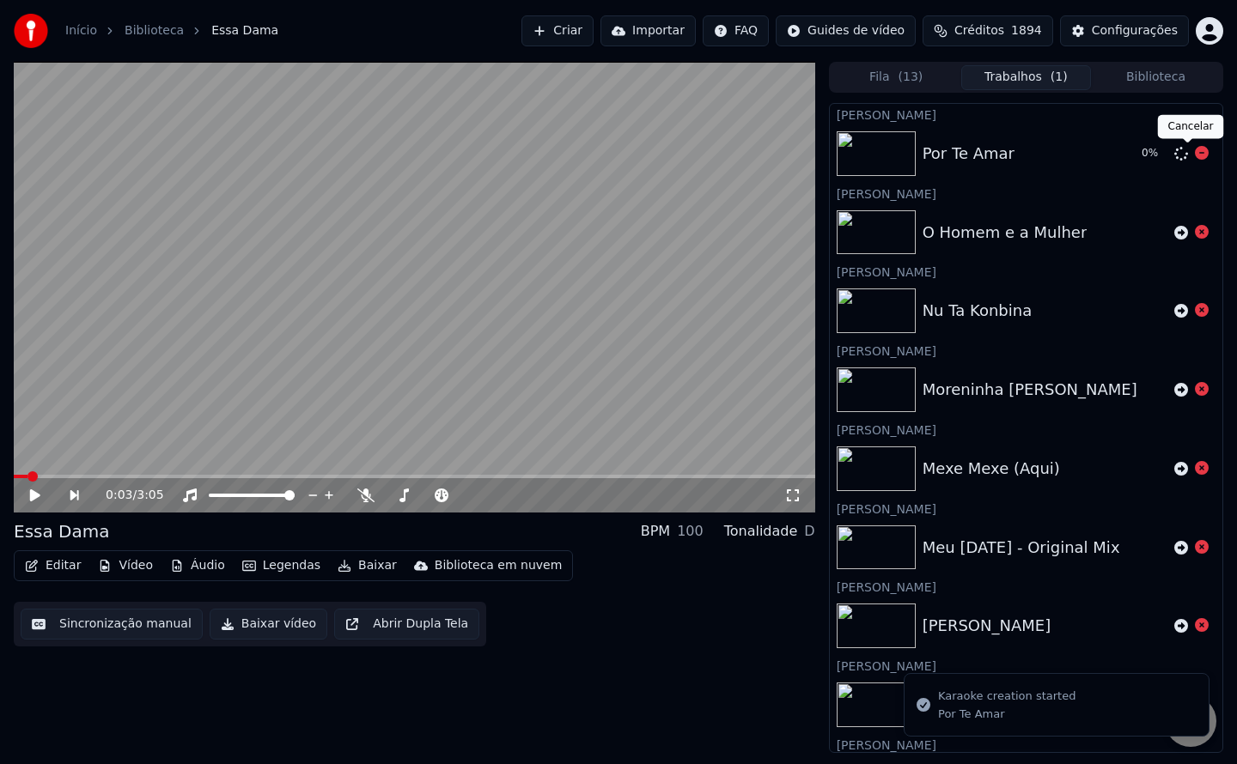
click at [1195, 156] on icon at bounding box center [1202, 153] width 14 height 14
click at [593, 33] on button "Criar" at bounding box center [557, 30] width 72 height 31
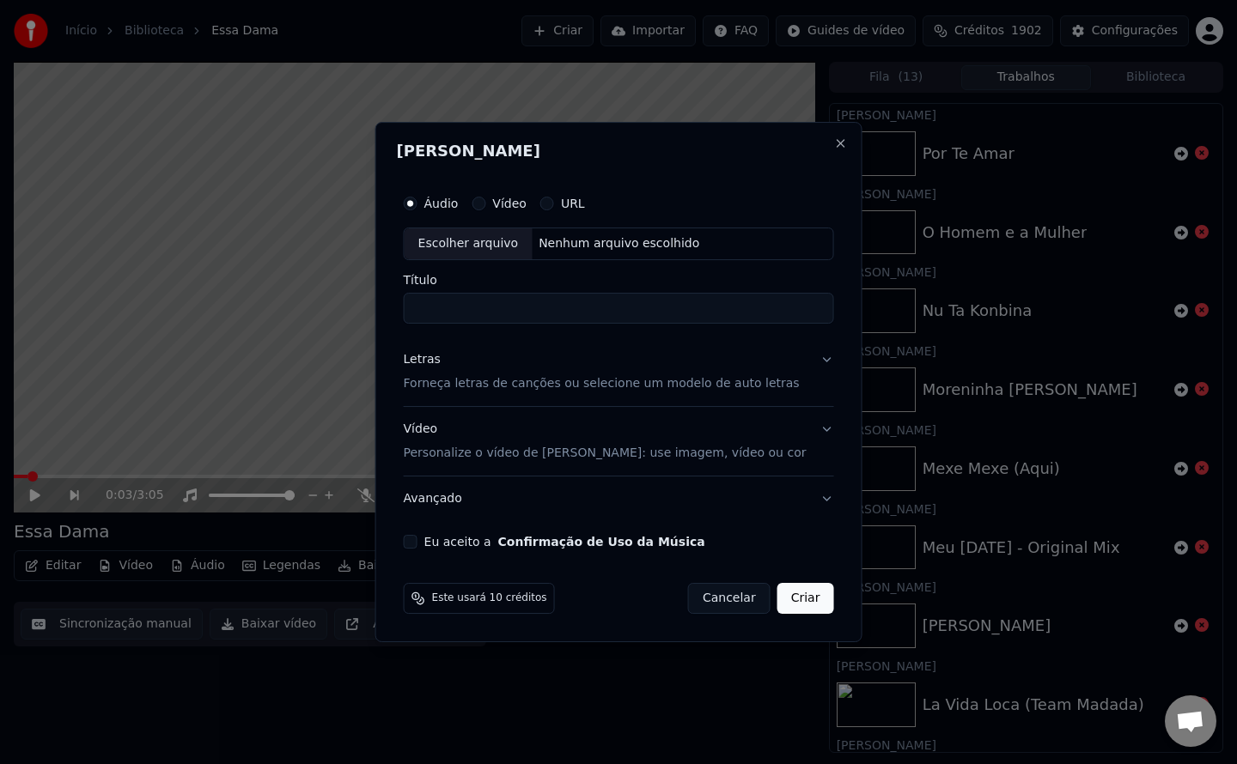
click at [417, 538] on button "Eu aceito a Confirmação de Uso da Música" at bounding box center [411, 542] width 14 height 14
click at [626, 237] on div "Nenhum arquivo escolhido" at bounding box center [619, 243] width 174 height 17
type input "**********"
click at [793, 606] on button "Criar" at bounding box center [805, 598] width 57 height 31
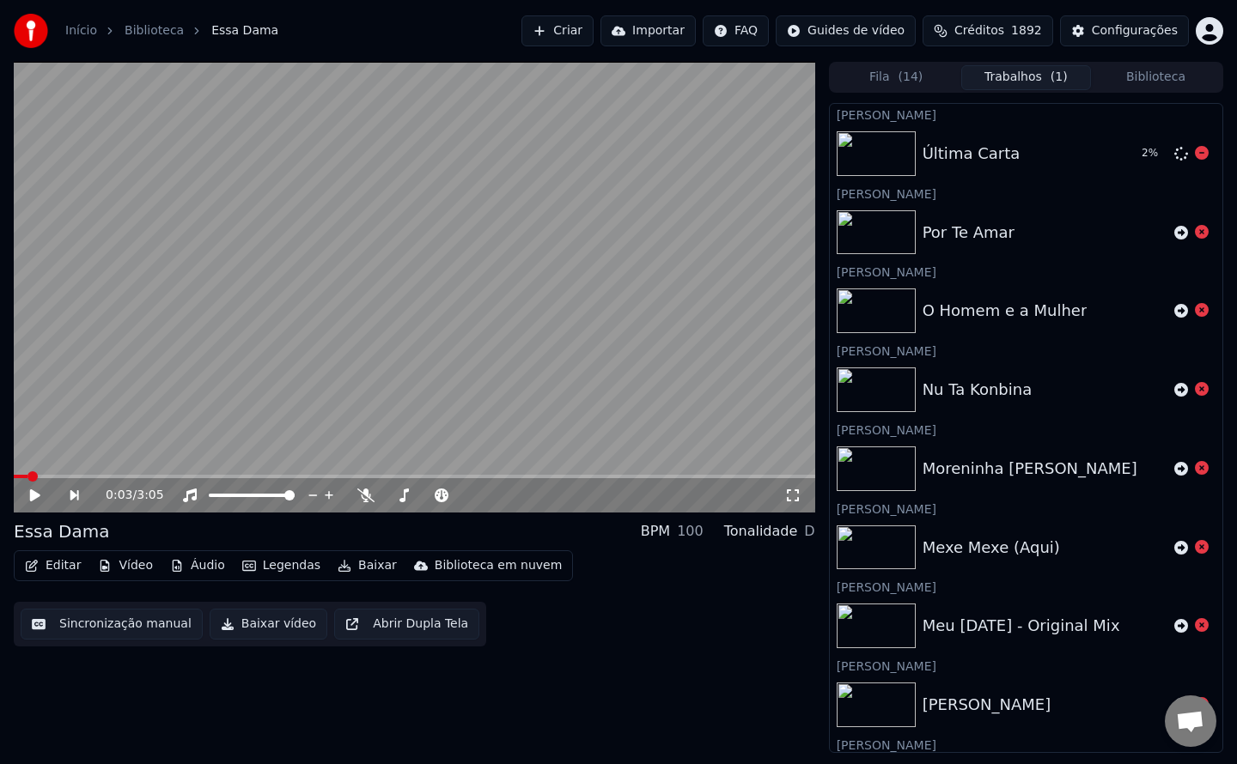
click at [1195, 153] on icon at bounding box center [1202, 153] width 14 height 14
click at [593, 37] on button "Criar" at bounding box center [557, 30] width 72 height 31
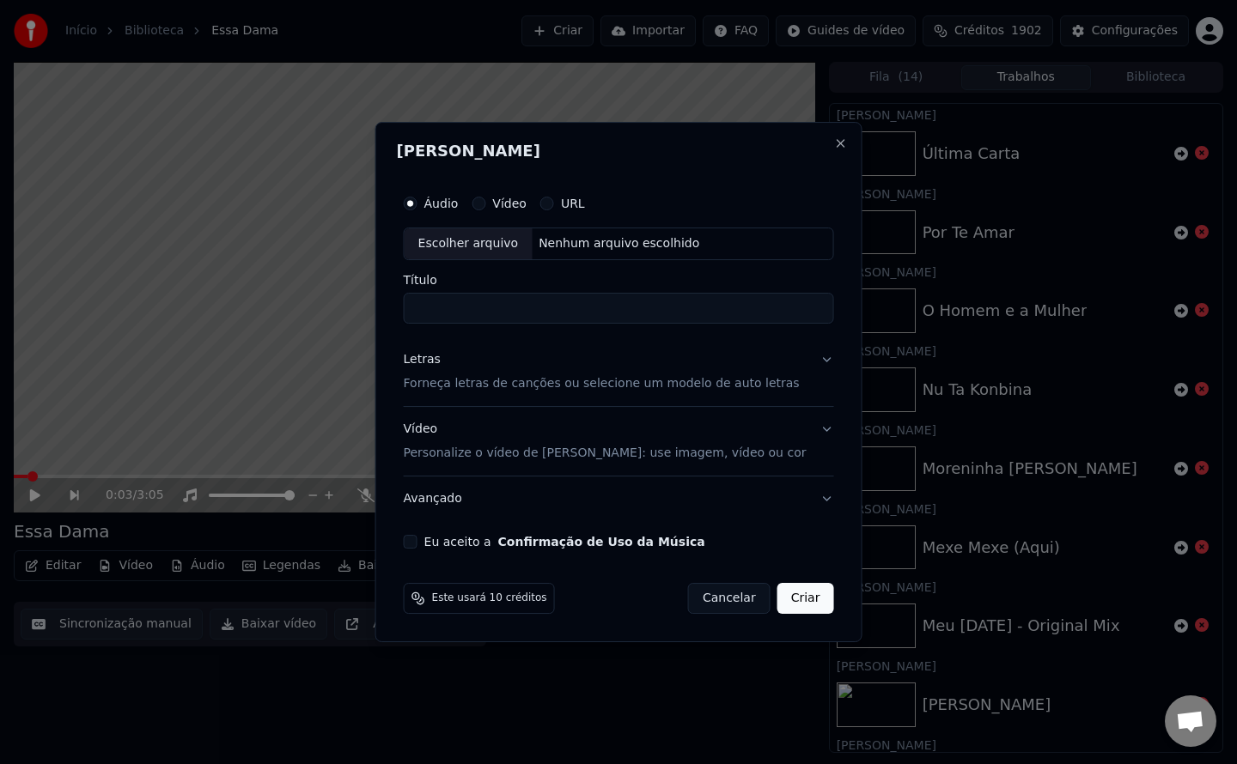
click at [417, 546] on button "Eu aceito a Confirmação de Uso da Música" at bounding box center [411, 542] width 14 height 14
click at [650, 240] on div "Nenhum arquivo escolhido" at bounding box center [619, 243] width 174 height 17
type input "**********"
click at [794, 605] on button "Criar" at bounding box center [805, 598] width 57 height 31
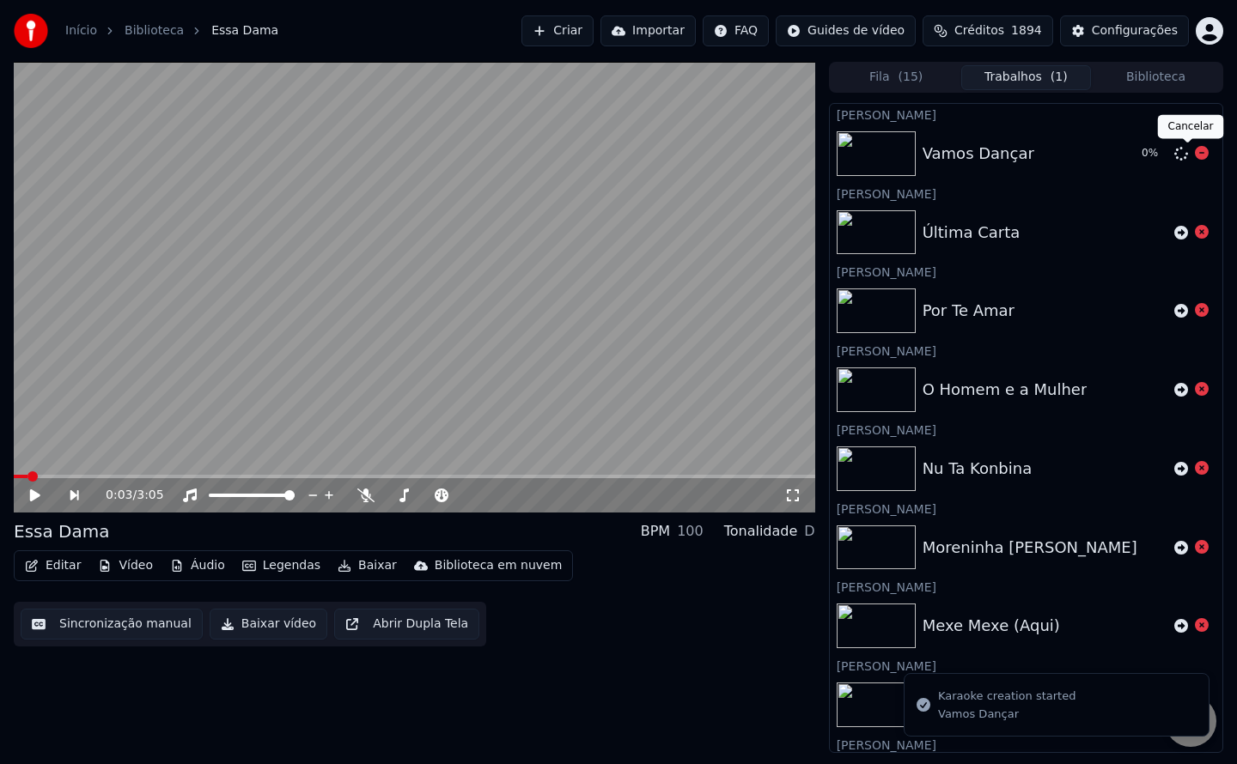
click at [1195, 155] on icon at bounding box center [1202, 153] width 14 height 14
click at [593, 33] on button "Criar" at bounding box center [557, 30] width 72 height 31
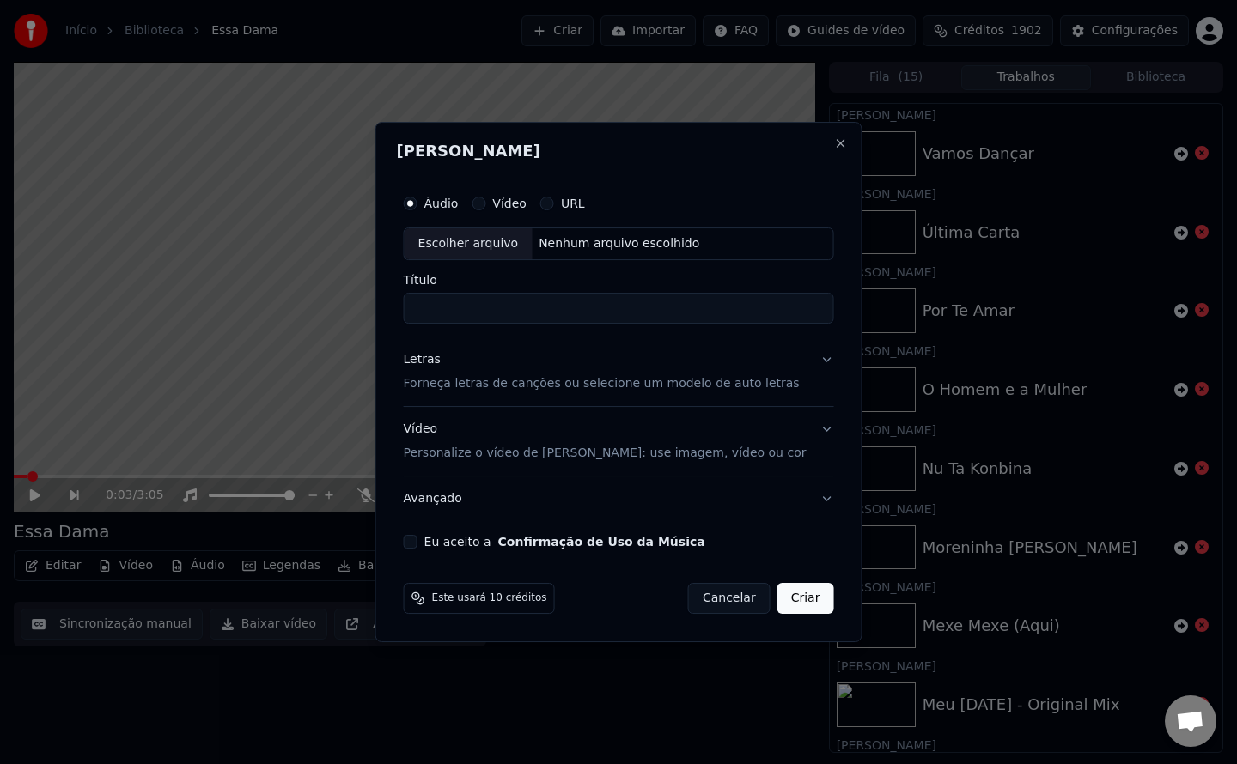
click at [417, 538] on button "Eu aceito a Confirmação de Uso da Música" at bounding box center [411, 542] width 14 height 14
click at [635, 246] on div "Nenhum arquivo escolhido" at bounding box center [619, 243] width 174 height 17
type input "**********"
click at [787, 593] on button "Criar" at bounding box center [805, 598] width 57 height 31
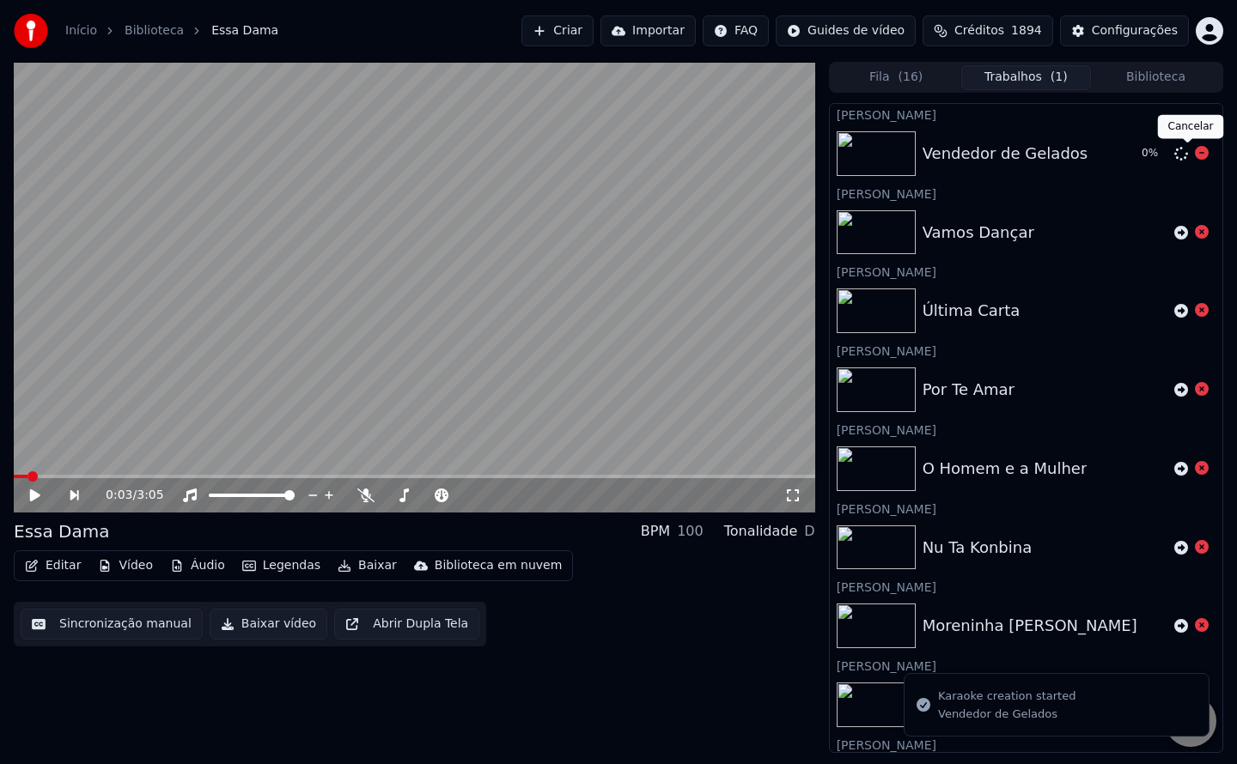
click at [1195, 153] on icon at bounding box center [1202, 153] width 14 height 14
click at [593, 27] on button "Criar" at bounding box center [557, 30] width 72 height 31
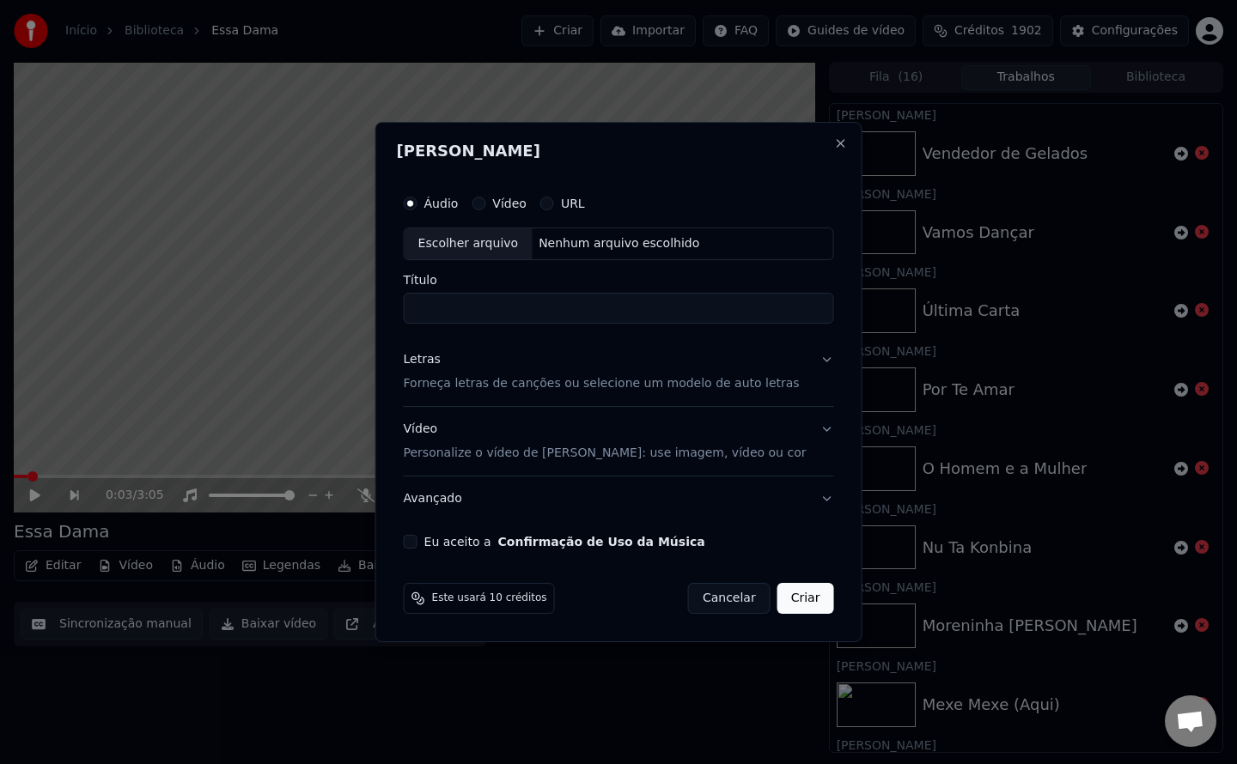
click at [616, 237] on div "Nenhum arquivo escolhido" at bounding box center [619, 243] width 174 height 17
type input "**********"
click at [804, 605] on button "Criar" at bounding box center [805, 598] width 57 height 31
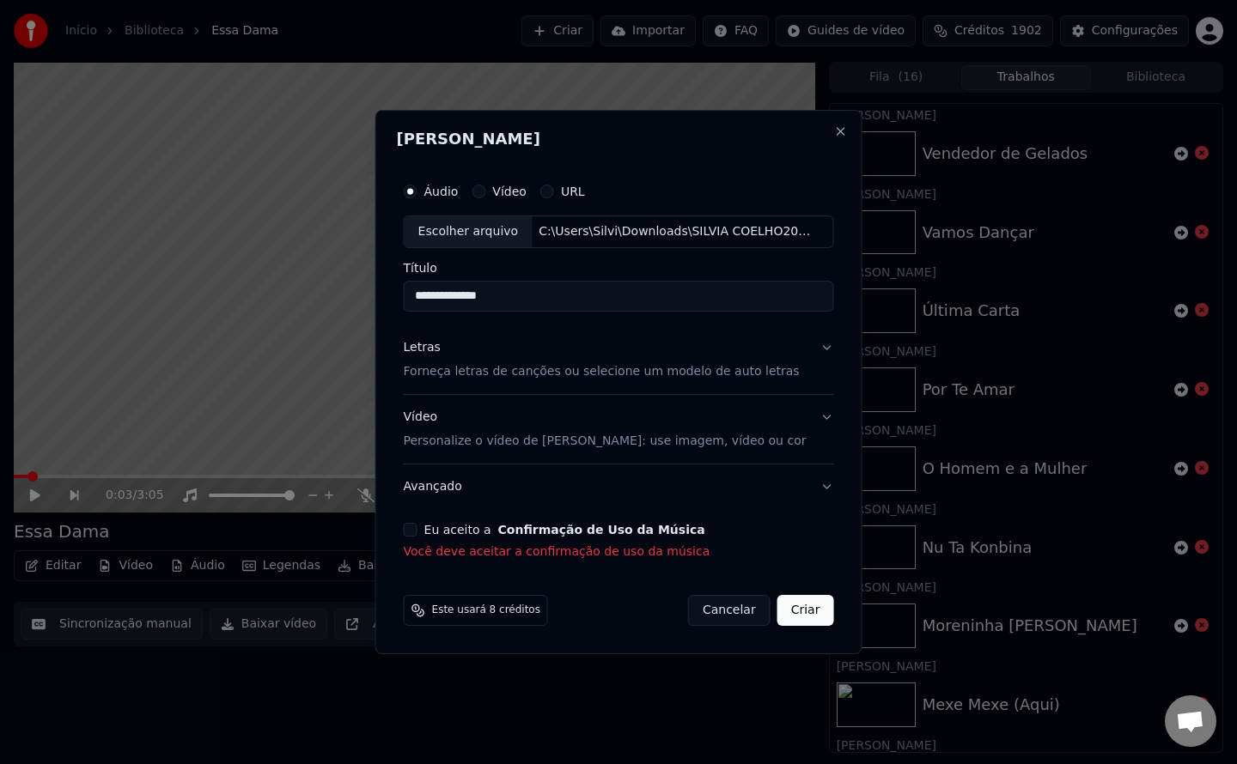
click at [417, 530] on button "Eu aceito a Confirmação de Uso da Música" at bounding box center [411, 530] width 14 height 14
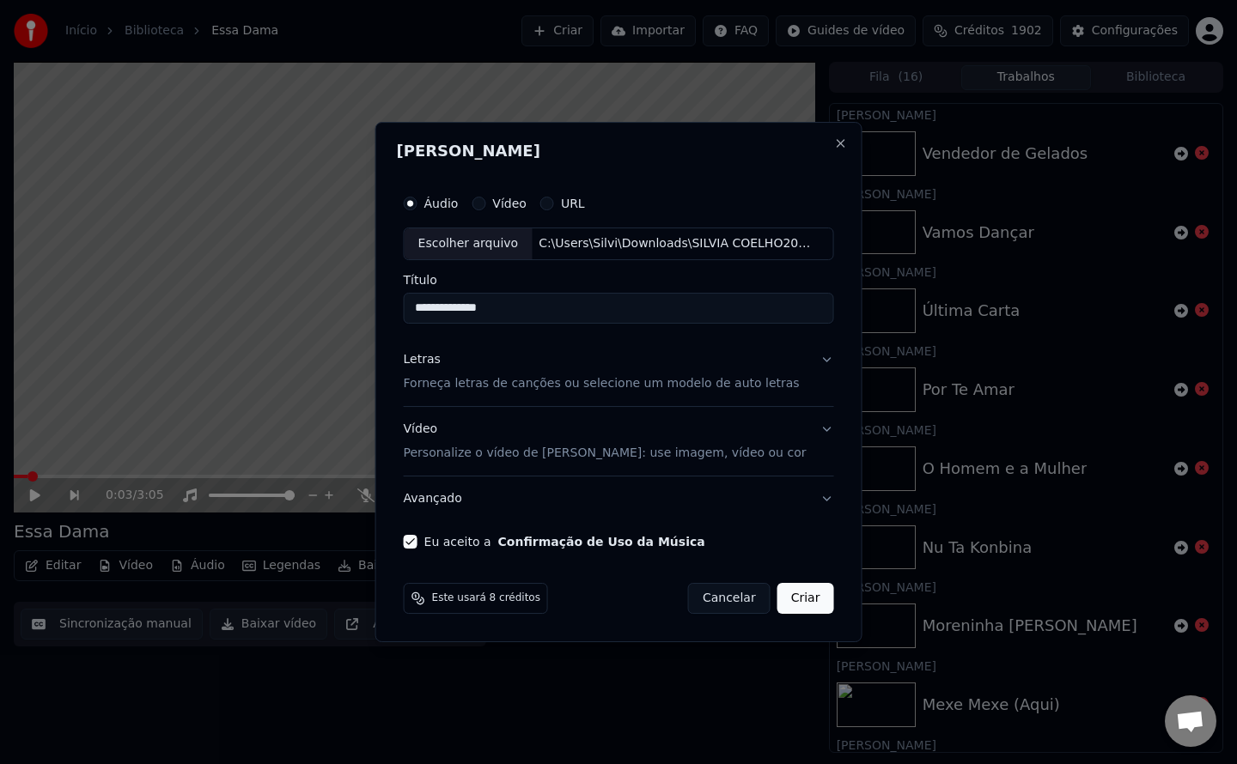
click at [790, 600] on button "Criar" at bounding box center [805, 598] width 57 height 31
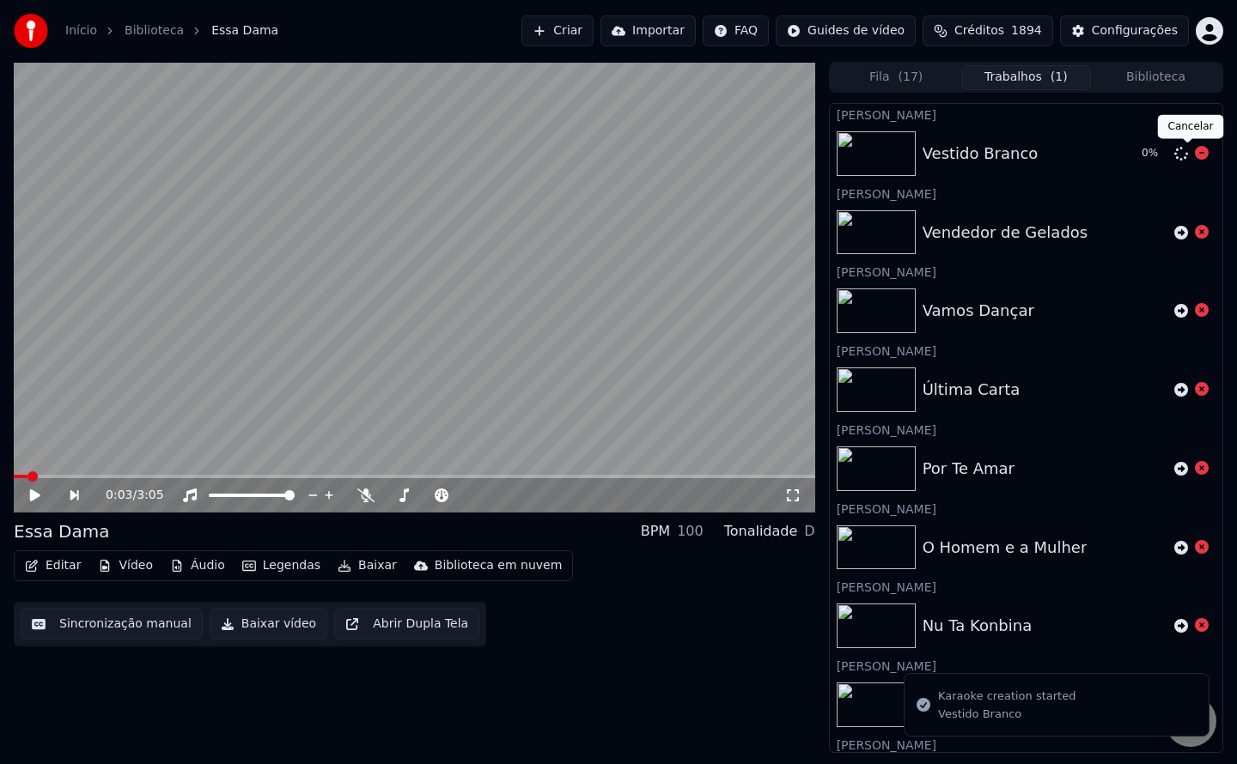
click at [1195, 156] on icon at bounding box center [1202, 153] width 14 height 14
click at [587, 35] on button "Criar" at bounding box center [557, 30] width 72 height 31
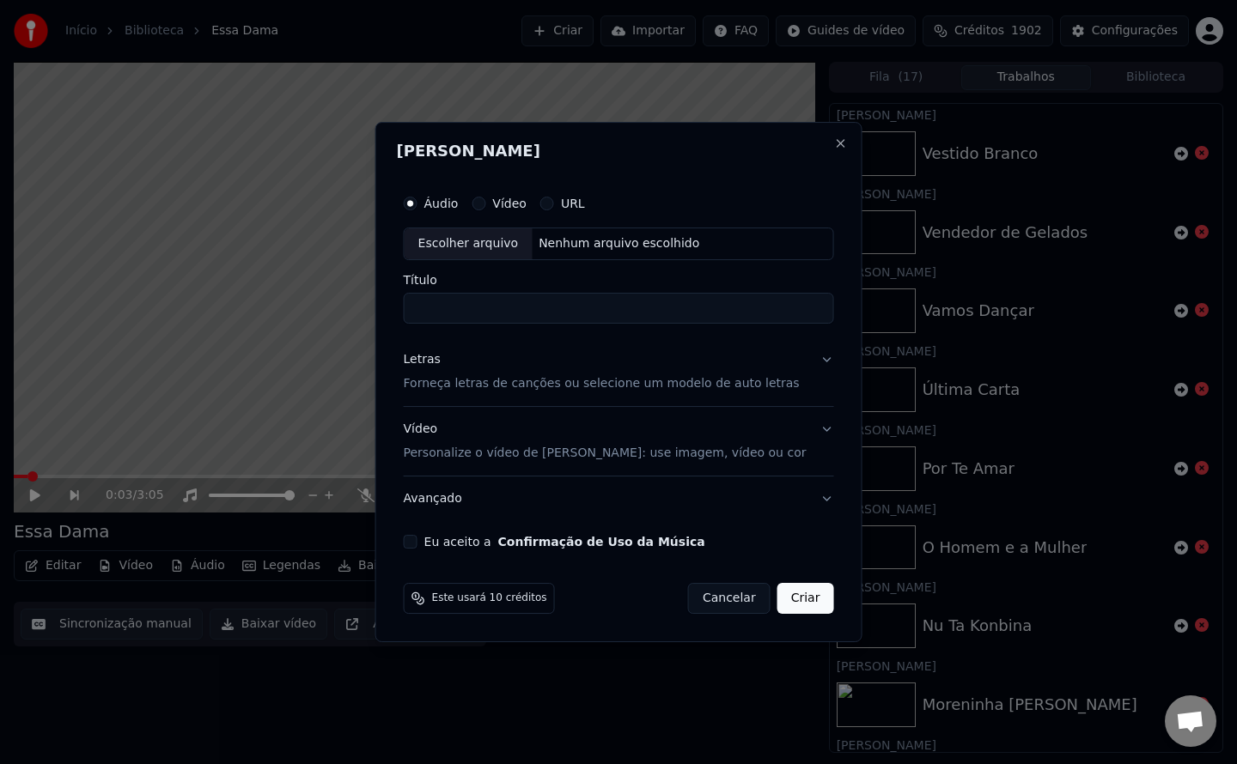
click at [417, 545] on button "Eu aceito a Confirmação de Uso da Música" at bounding box center [411, 542] width 14 height 14
click at [642, 252] on div "Nenhum arquivo escolhido" at bounding box center [619, 243] width 174 height 17
type input "**********"
click at [795, 602] on button "Criar" at bounding box center [805, 598] width 57 height 31
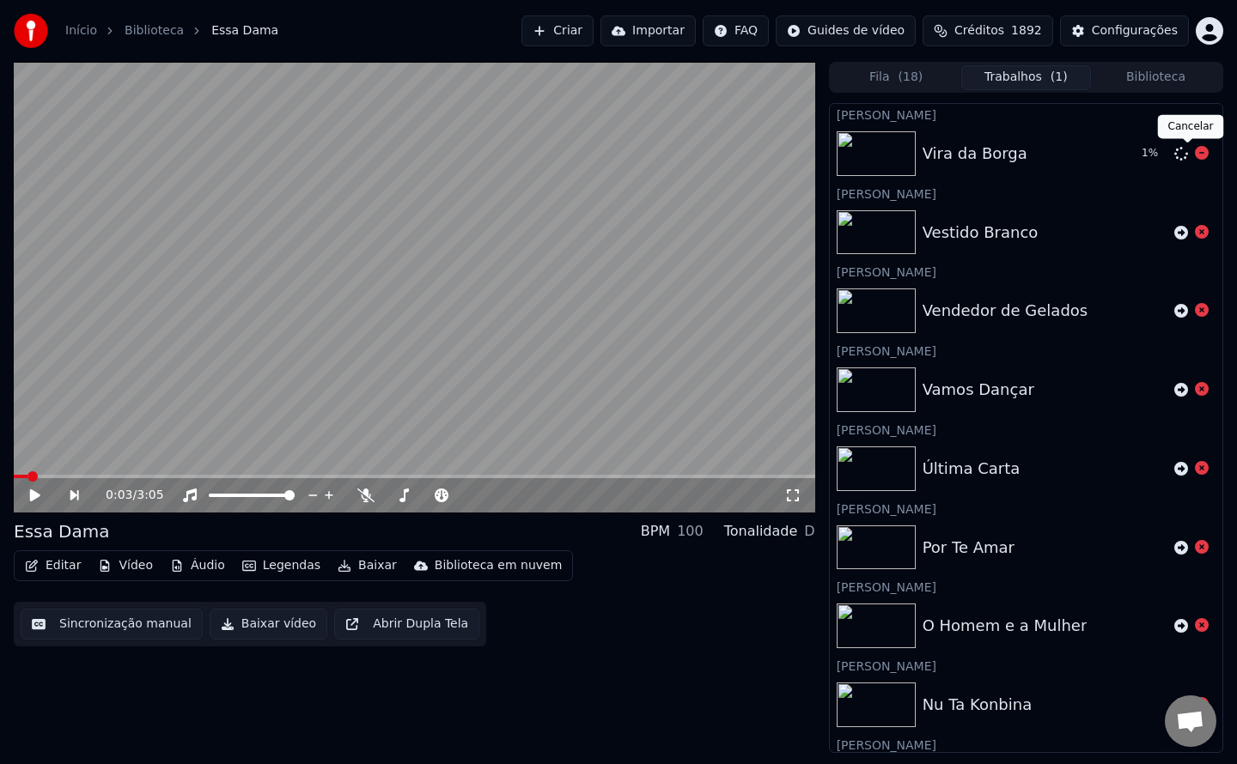
click at [1189, 146] on span at bounding box center [1187, 142] width 9 height 9
click at [1195, 154] on icon at bounding box center [1202, 153] width 14 height 14
click at [1163, 81] on button "Biblioteca" at bounding box center [1156, 77] width 130 height 25
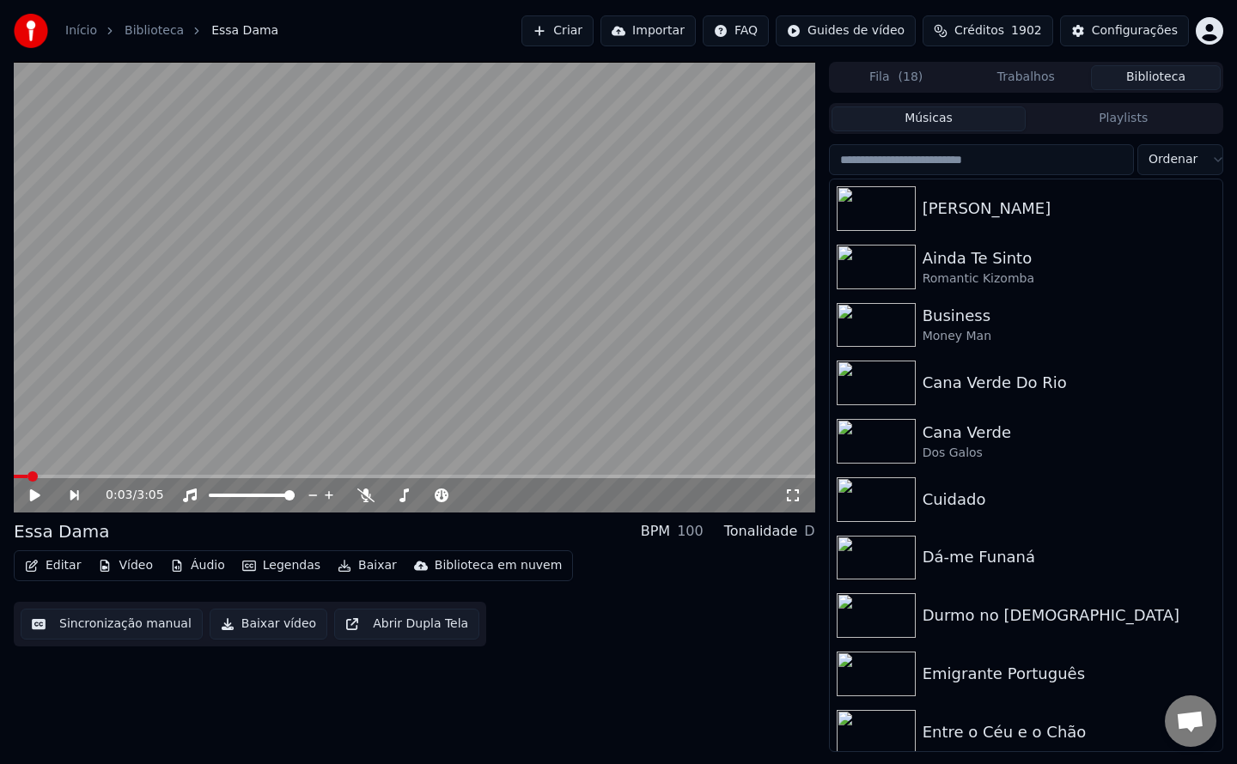
click at [593, 38] on button "Criar" at bounding box center [557, 30] width 72 height 31
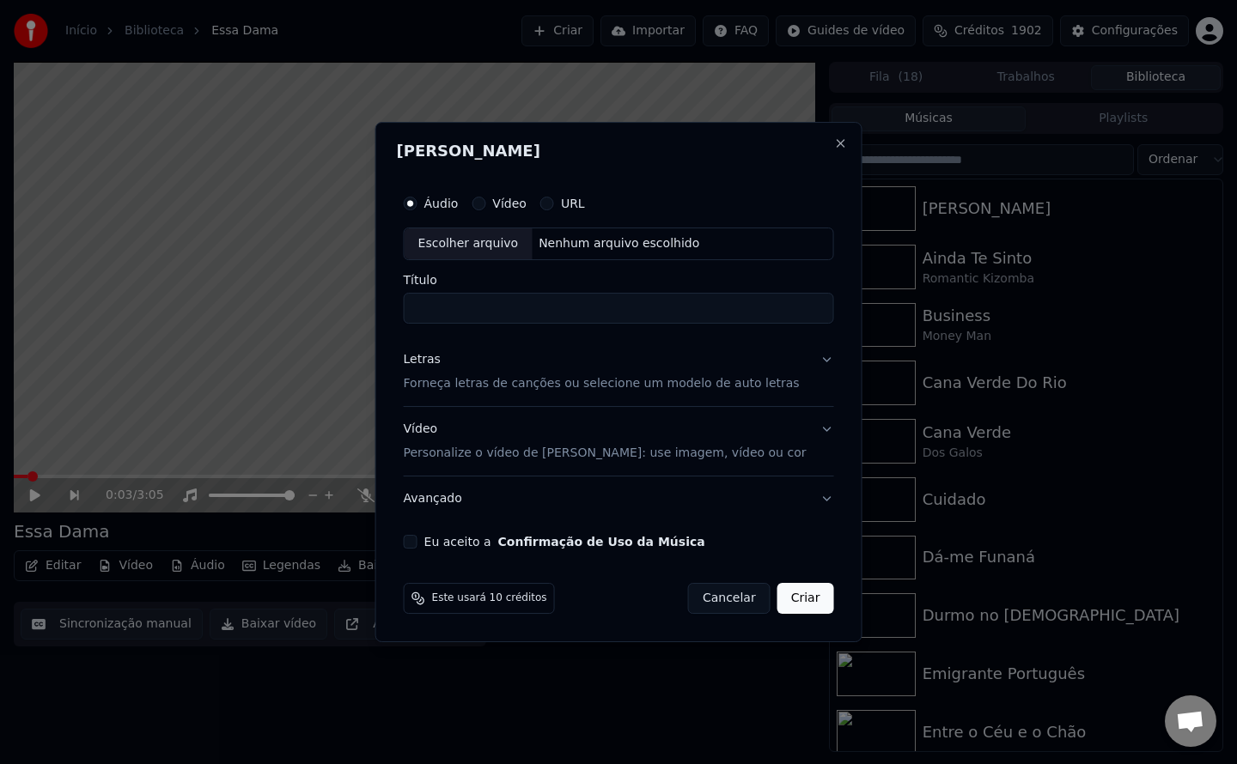
click at [621, 240] on div "Nenhum arquivo escolhido" at bounding box center [619, 243] width 174 height 17
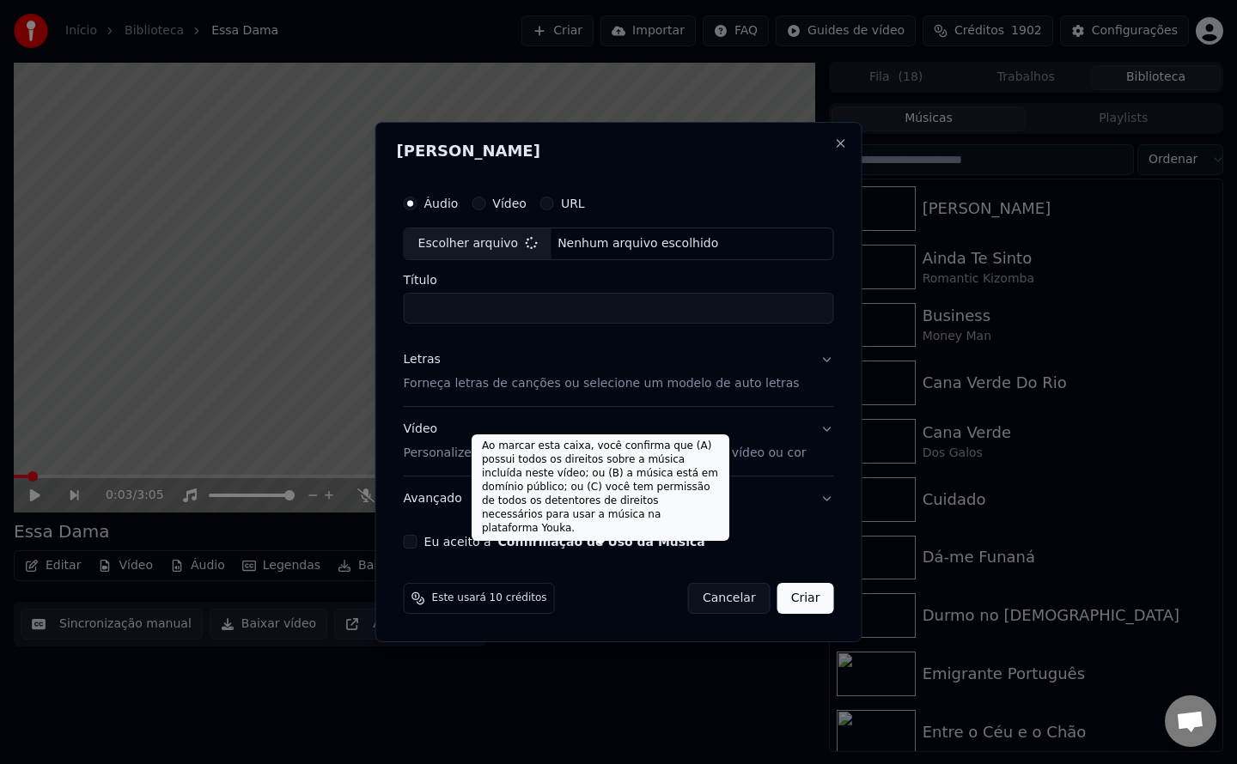
type input "**********"
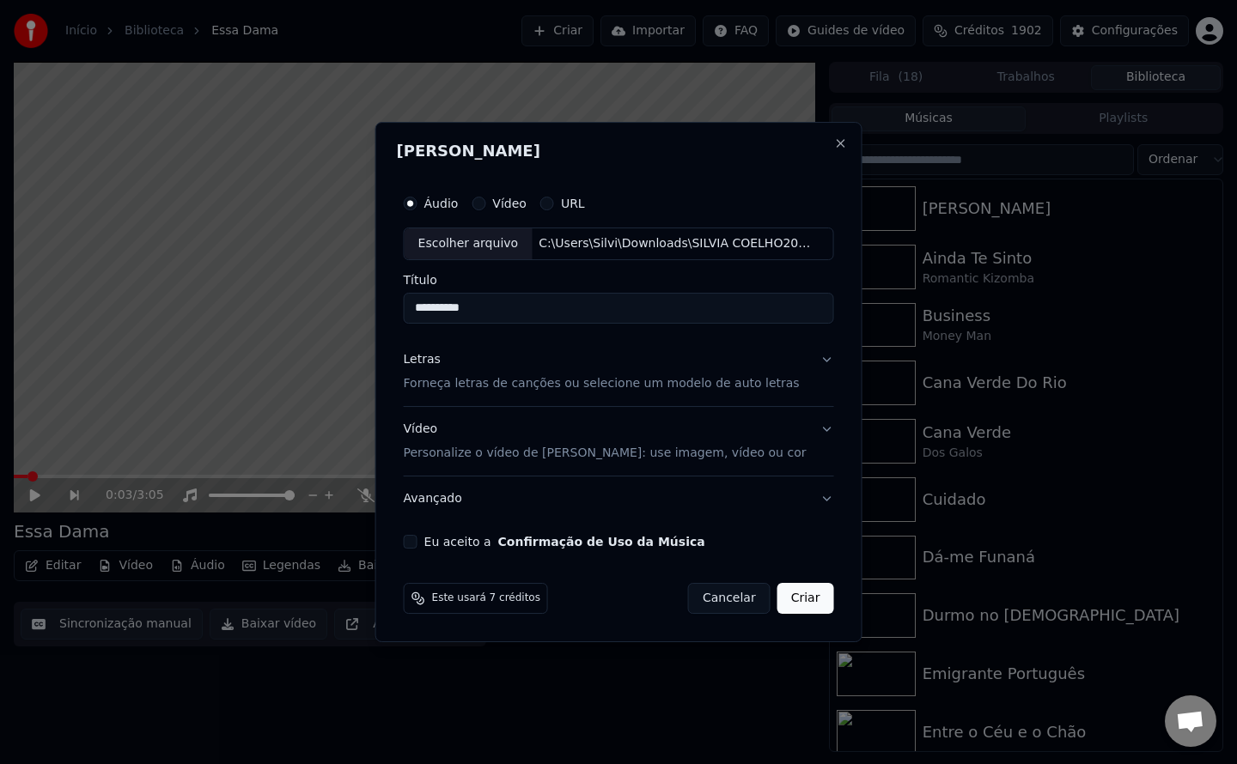
click at [417, 542] on button "Eu aceito a Confirmação de Uso da Música" at bounding box center [411, 542] width 14 height 14
click at [795, 589] on button "Criar" at bounding box center [805, 598] width 57 height 31
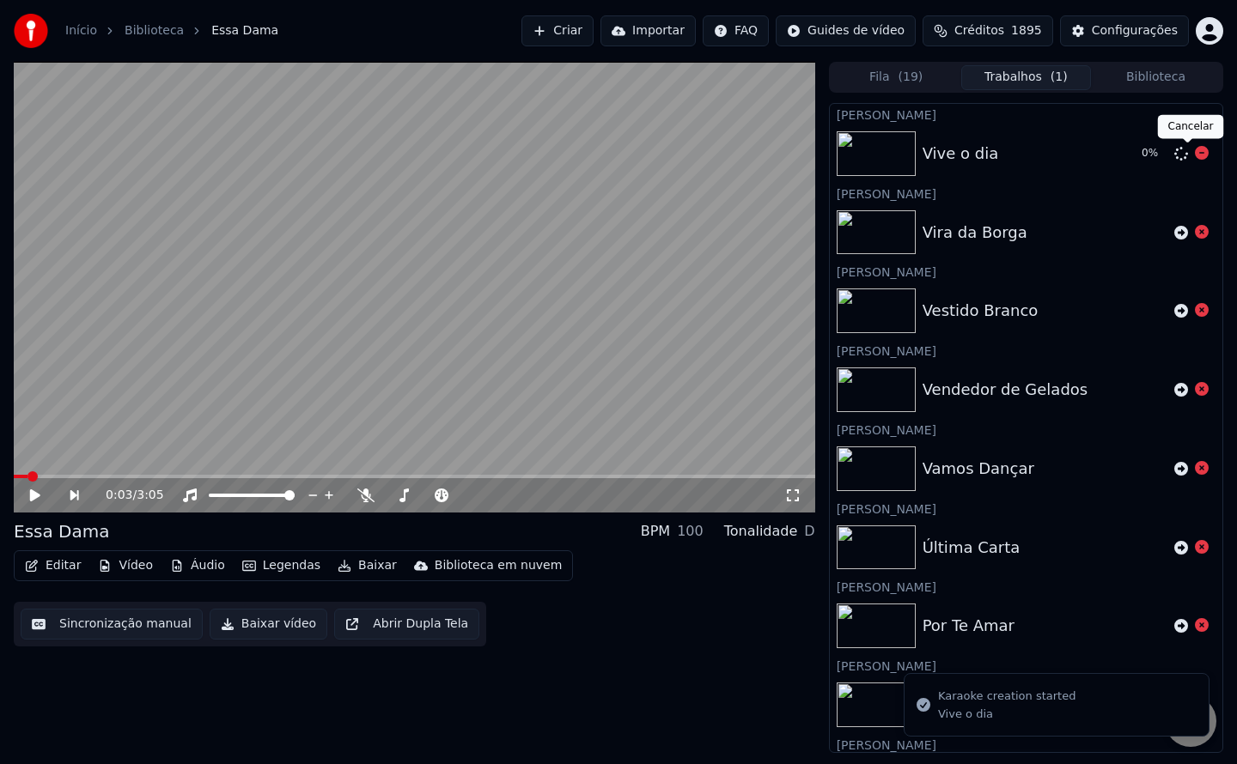
click at [1195, 154] on icon at bounding box center [1202, 153] width 14 height 14
click at [593, 33] on button "Criar" at bounding box center [557, 30] width 72 height 31
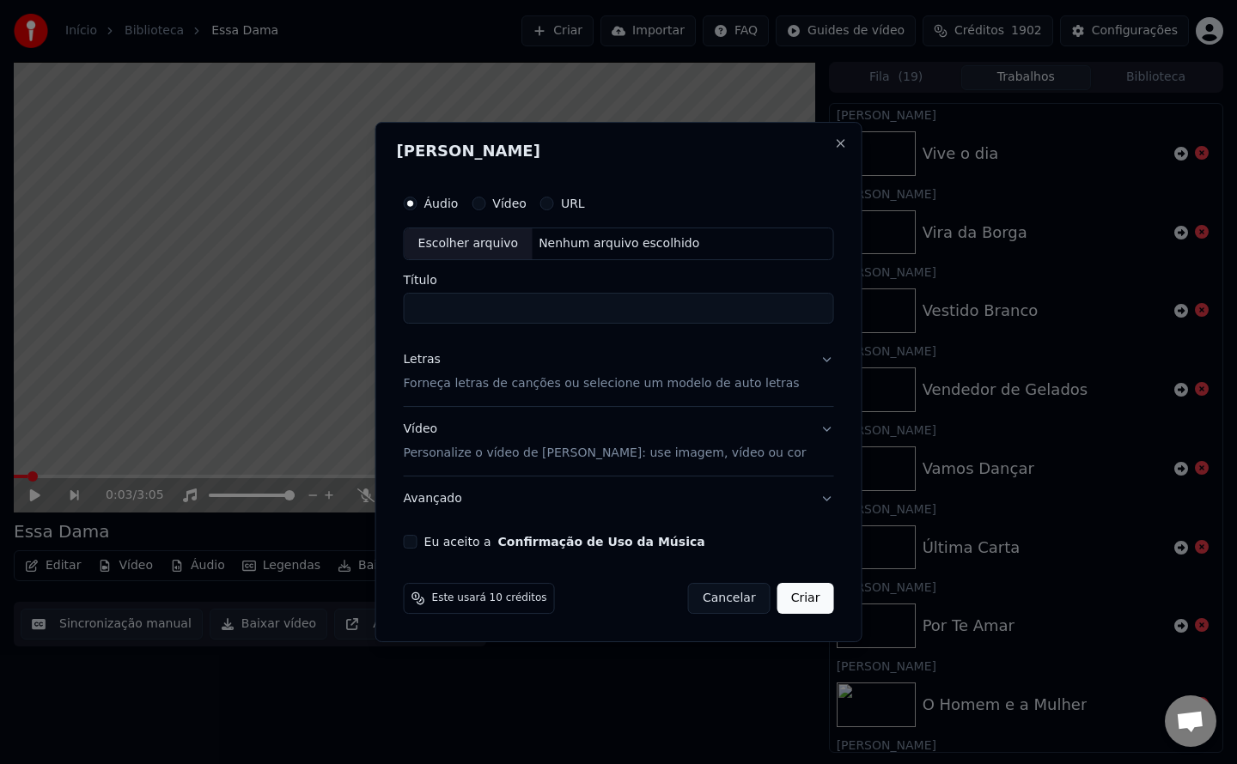
click at [417, 540] on button "Eu aceito a Confirmação de Uso da Música" at bounding box center [411, 542] width 14 height 14
click at [622, 246] on div "Nenhum arquivo escolhido" at bounding box center [619, 243] width 174 height 17
type input "*********"
click at [798, 599] on button "Criar" at bounding box center [805, 598] width 57 height 31
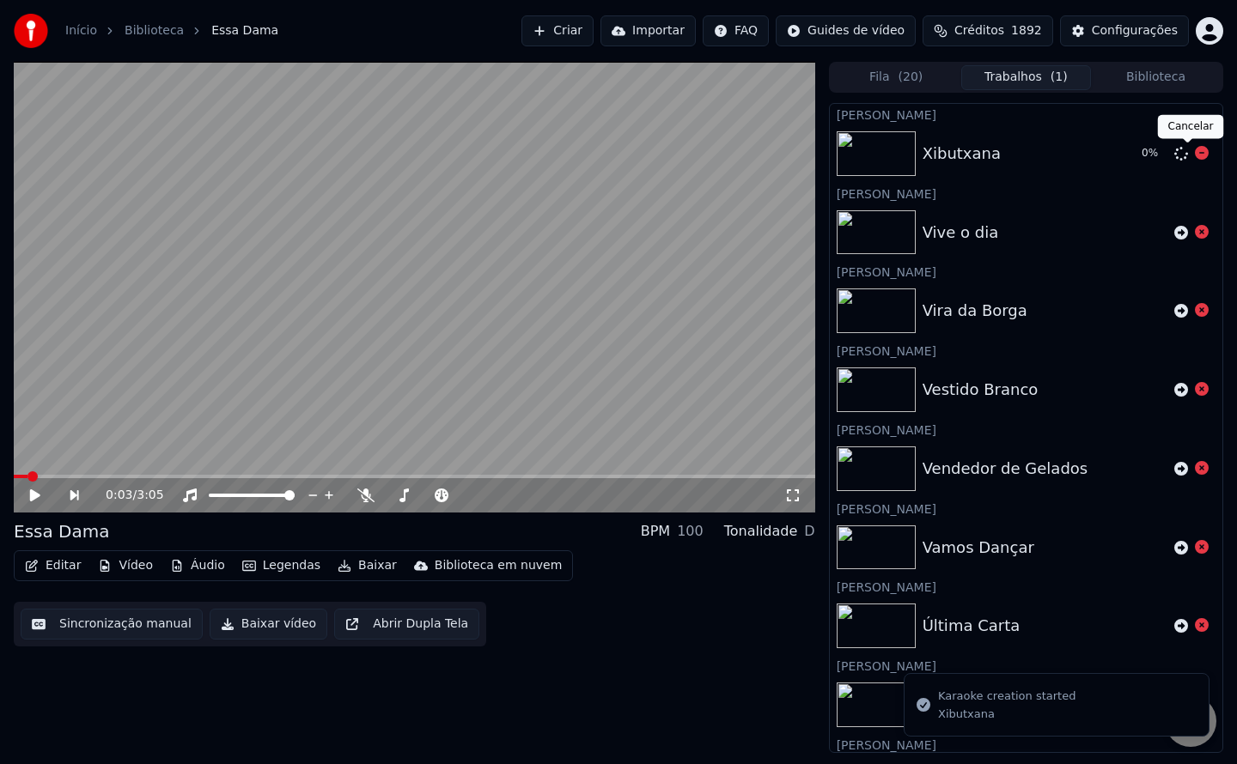
click at [1195, 153] on icon at bounding box center [1202, 153] width 14 height 14
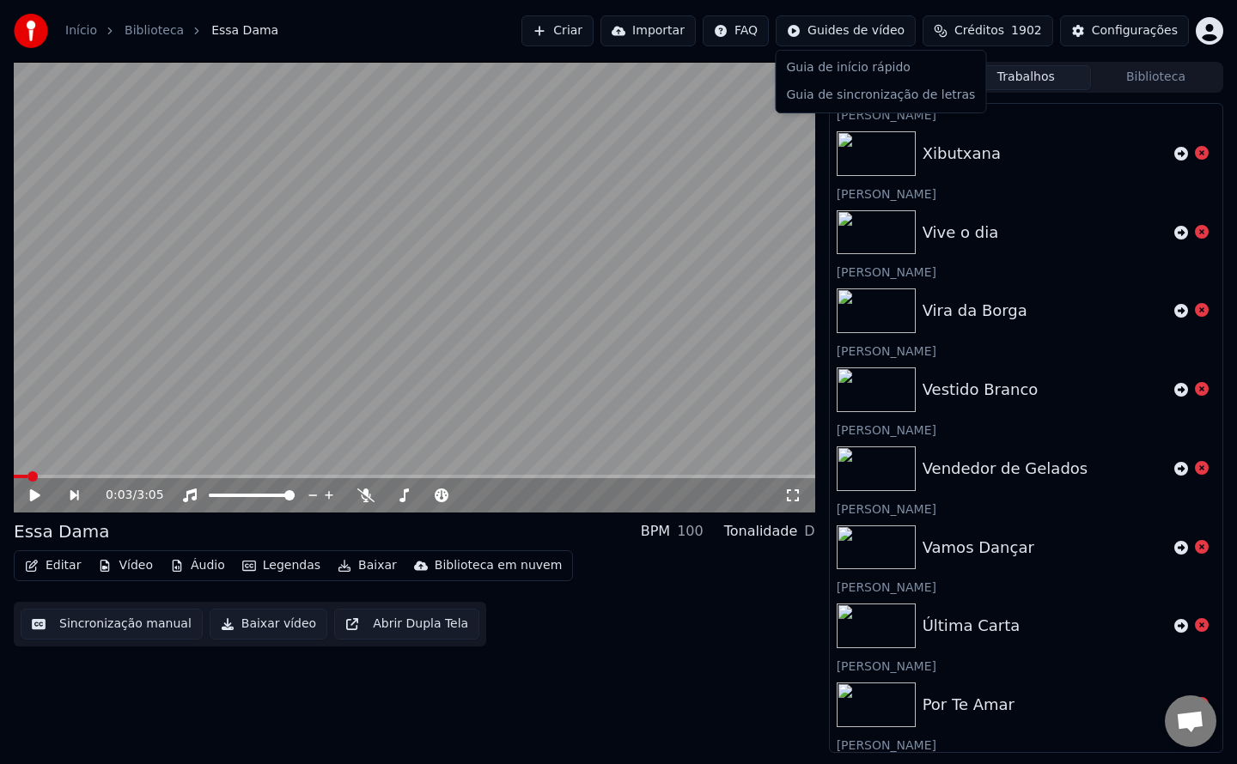
click at [900, 31] on html "Início Biblioteca Essa Dama Criar Importar FAQ Guides de vídeo Créditos 1902 Co…" at bounding box center [618, 382] width 1237 height 764
click at [1056, 150] on html "Início Biblioteca Essa Dama Criar Importar FAQ Guides de vídeo Créditos 1902 Co…" at bounding box center [618, 382] width 1237 height 764
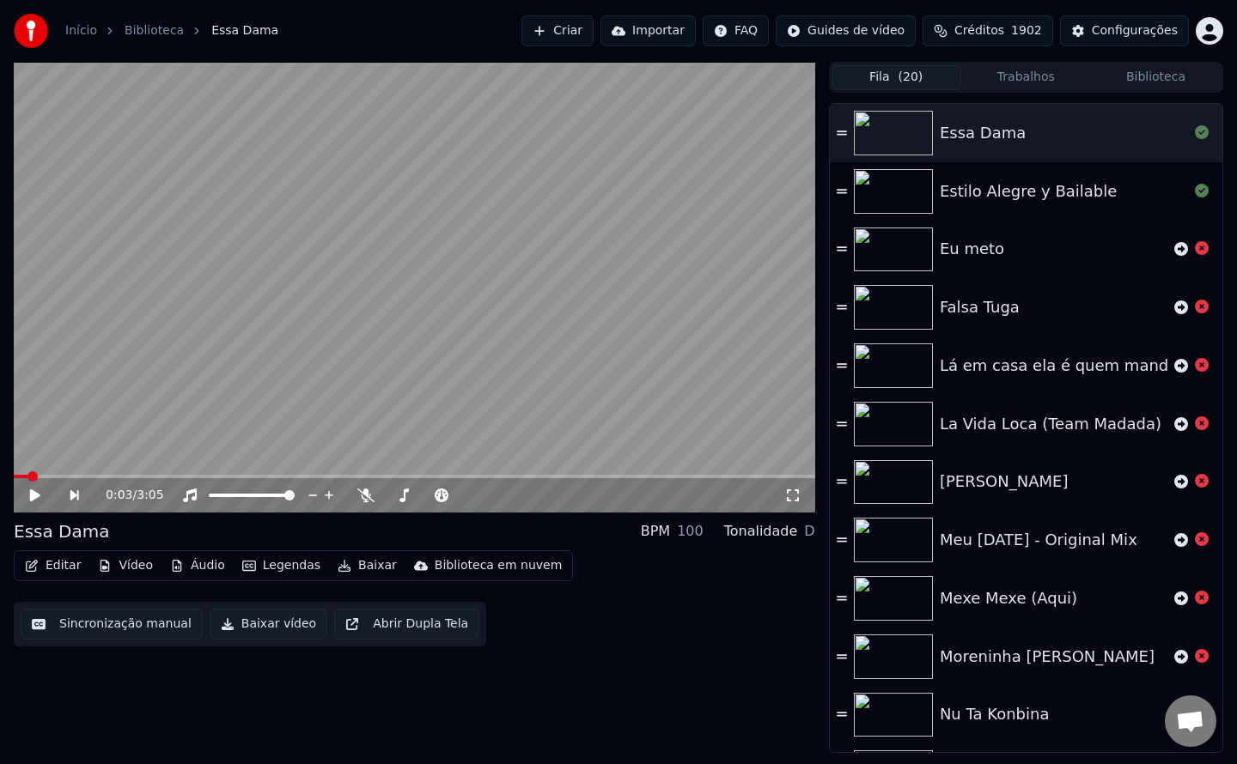
click at [900, 78] on span "( 20 )" at bounding box center [910, 77] width 25 height 17
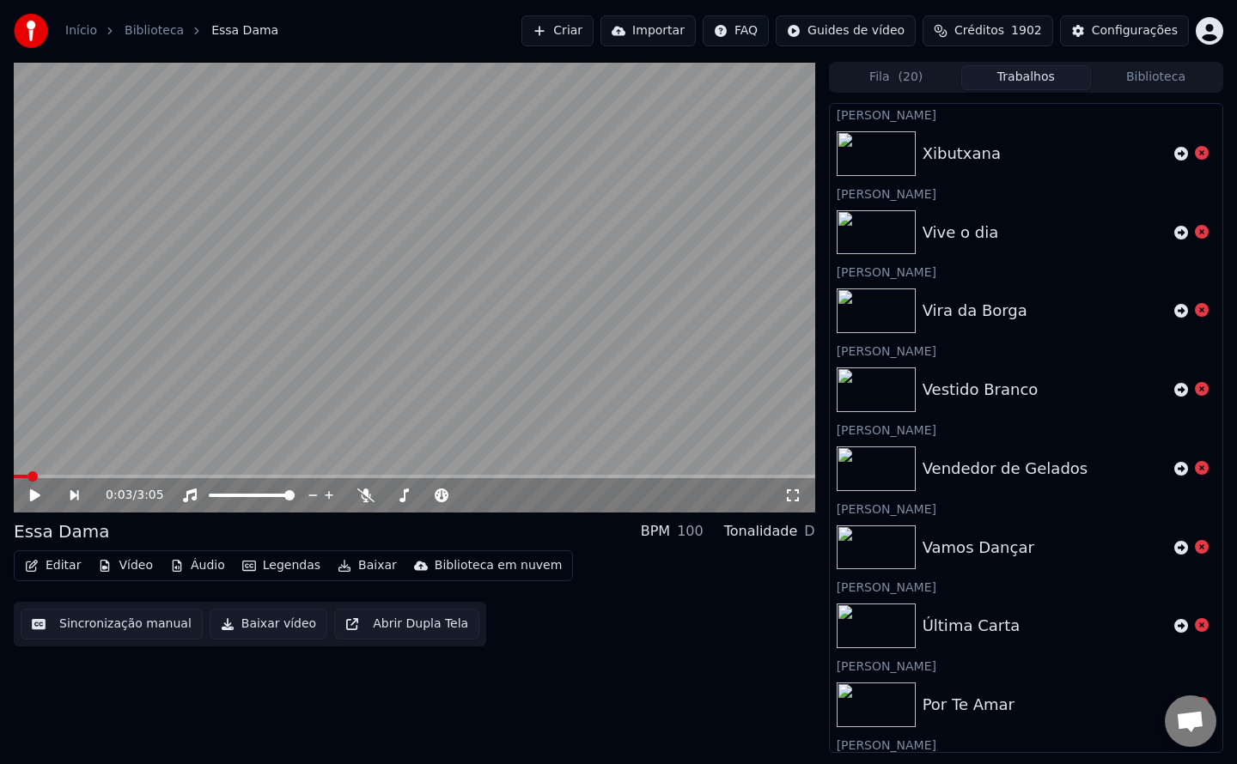
click at [1003, 80] on button "Trabalhos" at bounding box center [1026, 77] width 130 height 25
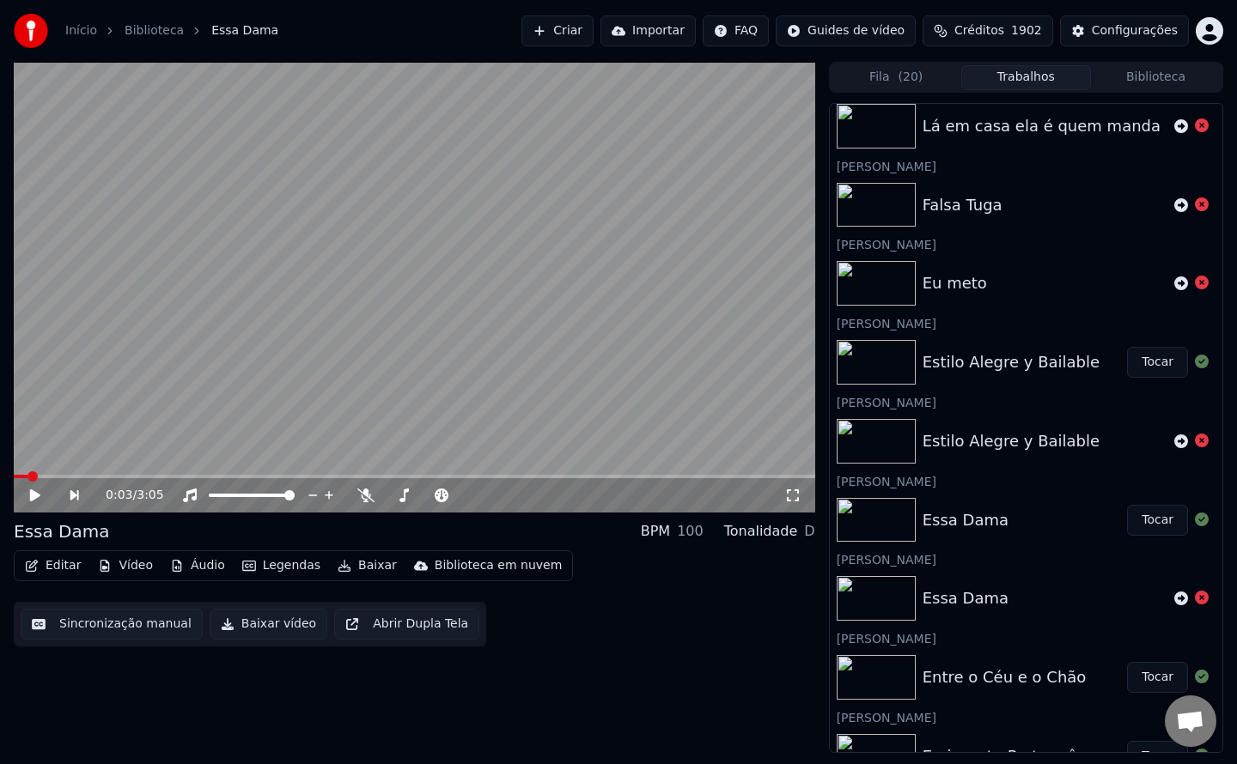
scroll to position [1208, 0]
click at [1174, 289] on icon at bounding box center [1181, 284] width 14 height 14
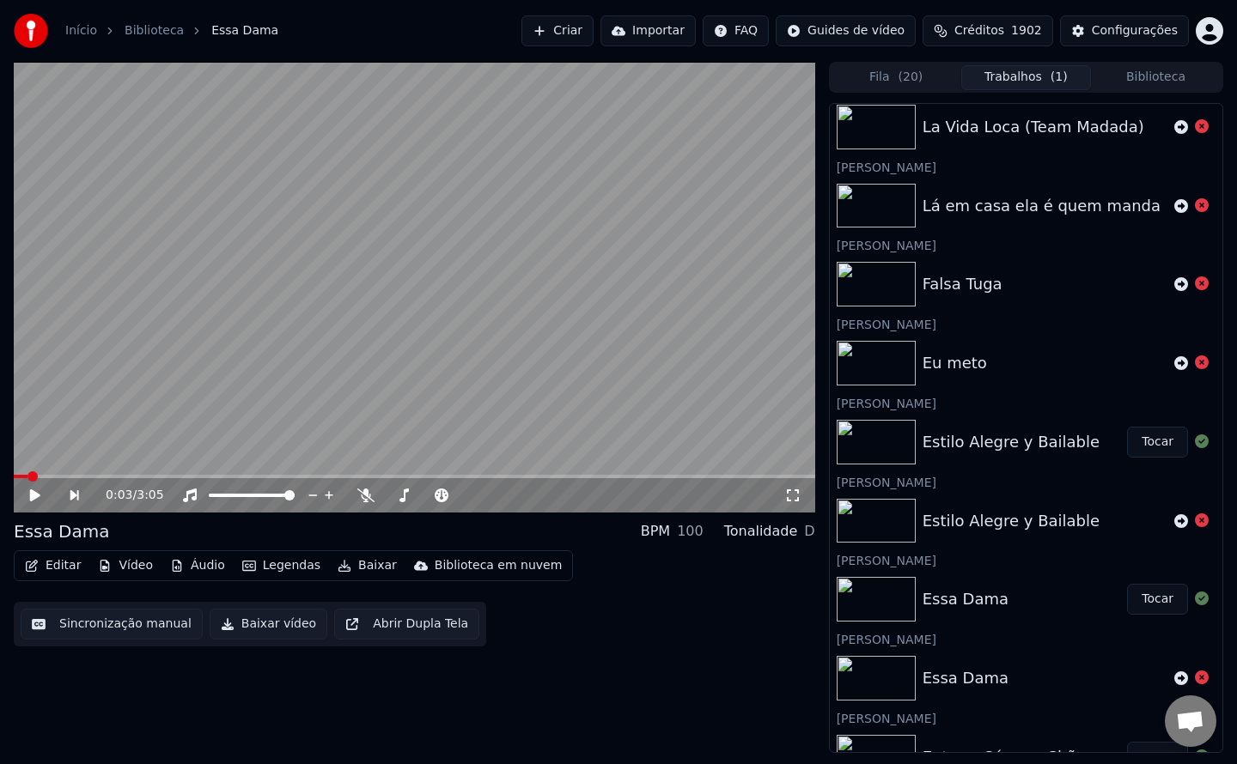
scroll to position [1287, 0]
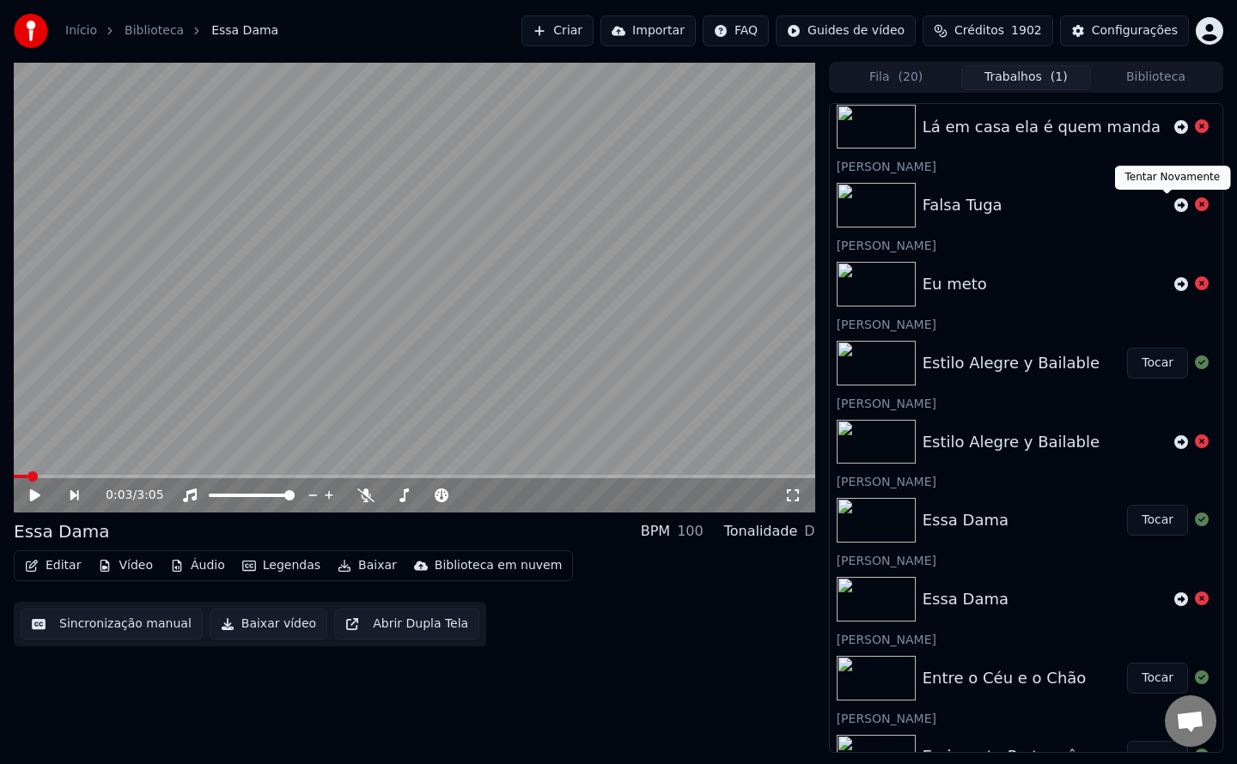
click at [1174, 203] on icon at bounding box center [1181, 205] width 14 height 14
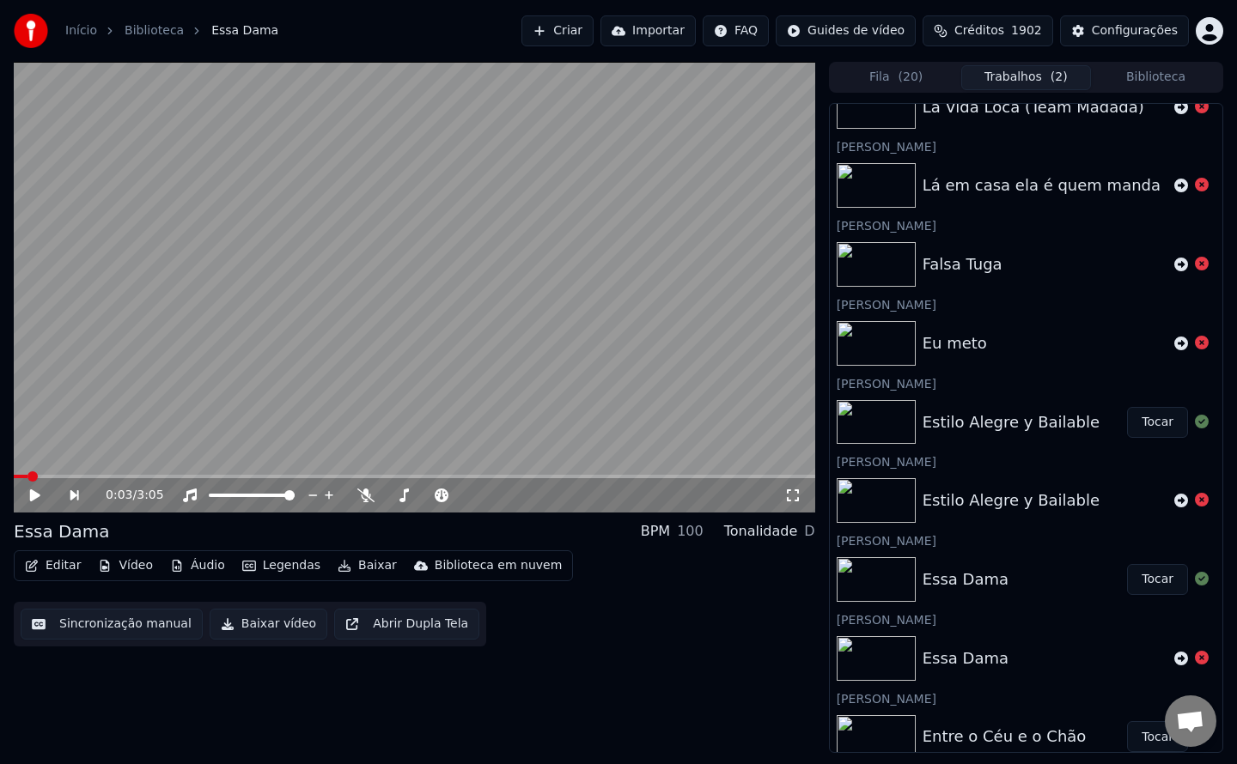
scroll to position [1304, 0]
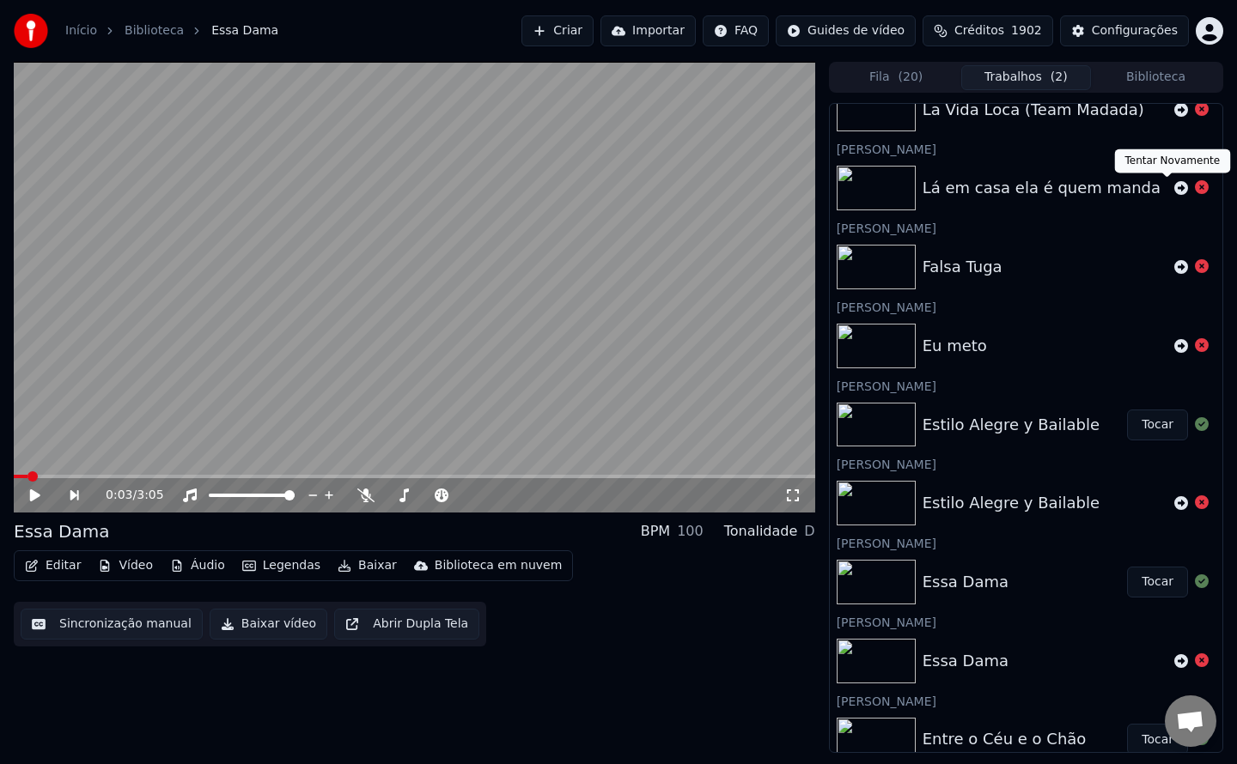
click at [1174, 182] on icon at bounding box center [1181, 188] width 14 height 14
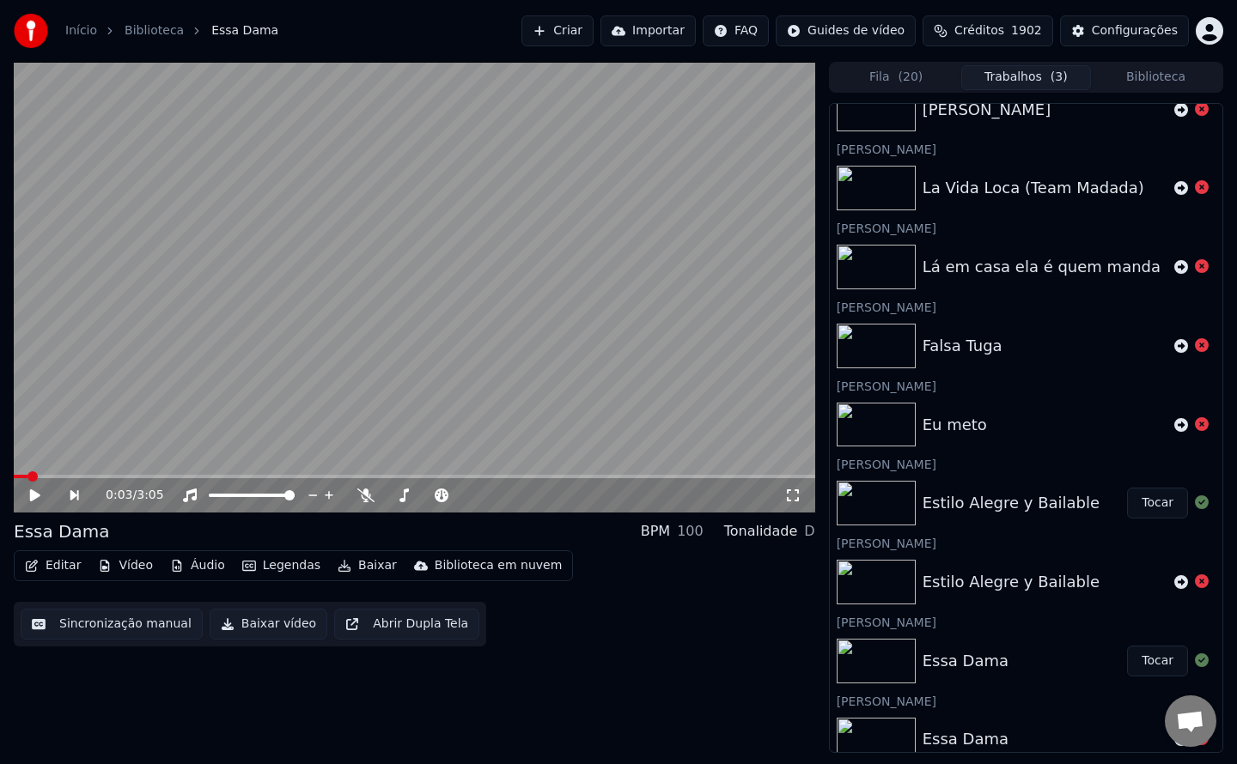
scroll to position [1383, 0]
